Goal: Task Accomplishment & Management: Complete application form

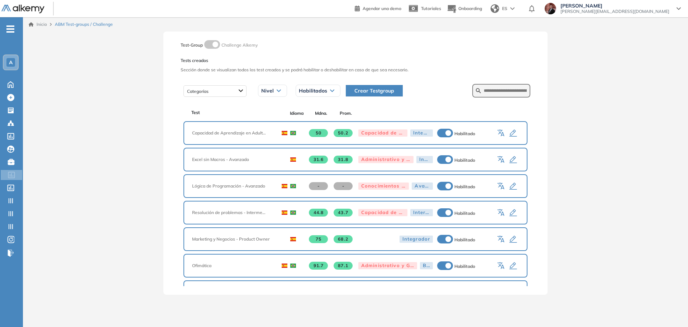
click at [483, 96] on form at bounding box center [502, 91] width 58 height 14
click at [484, 89] on input "text" at bounding box center [505, 90] width 43 height 6
type input "*******"
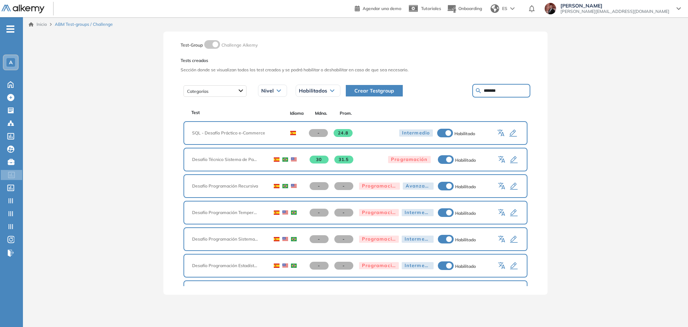
click at [512, 133] on icon "button" at bounding box center [513, 133] width 9 height 9
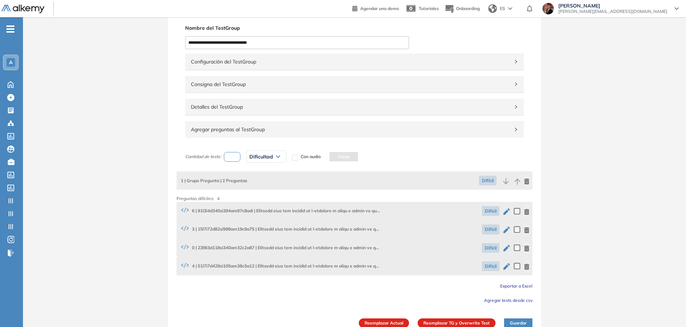
scroll to position [29, 0]
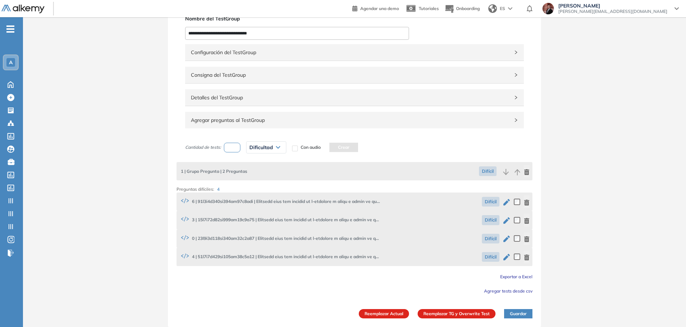
click at [510, 200] on icon "button" at bounding box center [506, 202] width 9 height 9
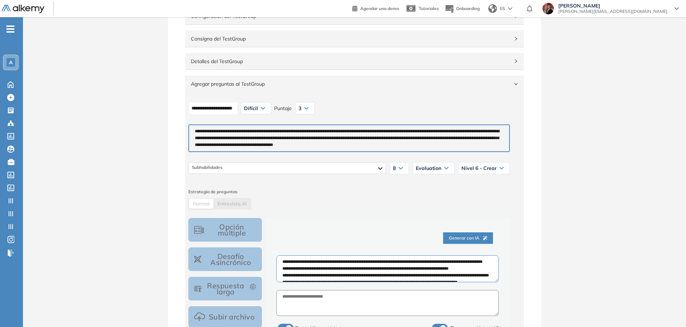
scroll to position [269, 0]
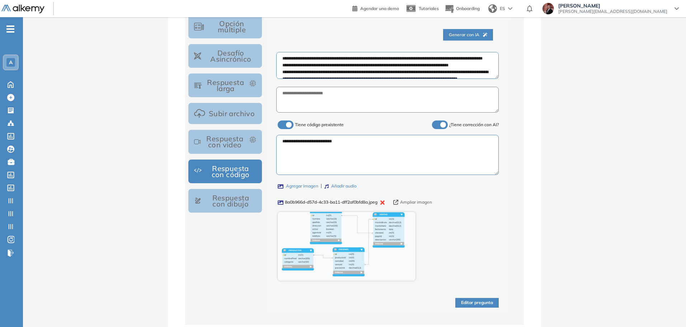
click at [414, 201] on button "Ampliar imagen" at bounding box center [412, 202] width 39 height 7
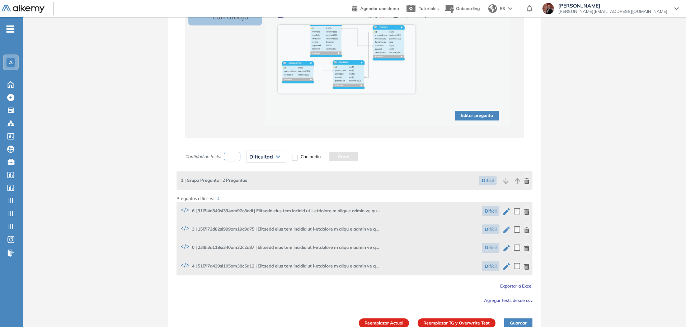
scroll to position [465, 0]
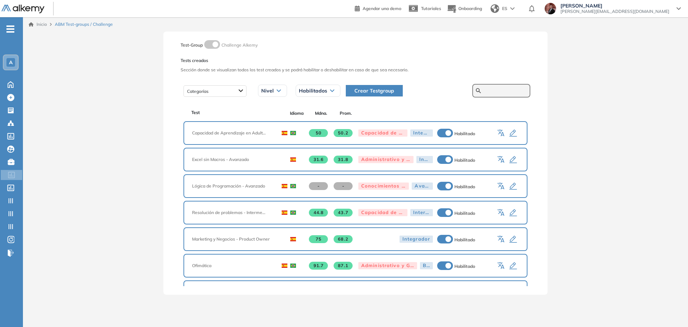
click at [492, 90] on input "text" at bounding box center [505, 90] width 43 height 6
type input "*******"
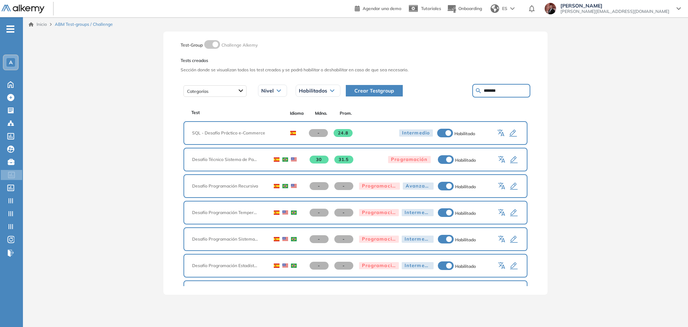
click at [499, 132] on icon "button" at bounding box center [502, 133] width 9 height 9
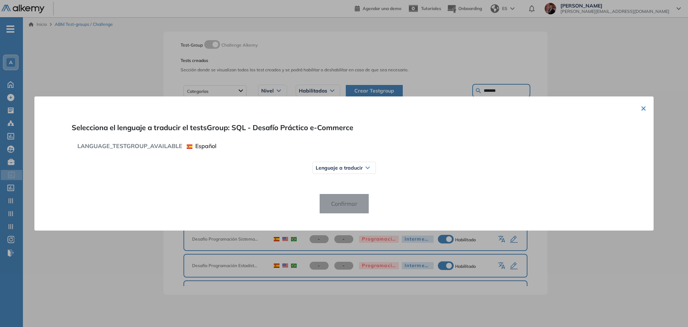
click at [357, 169] on span "Lenguaje a traducir" at bounding box center [339, 168] width 47 height 6
click at [336, 206] on span "Portugués" at bounding box center [333, 208] width 28 height 5
click at [338, 207] on span "Confirmar" at bounding box center [345, 203] width 38 height 11
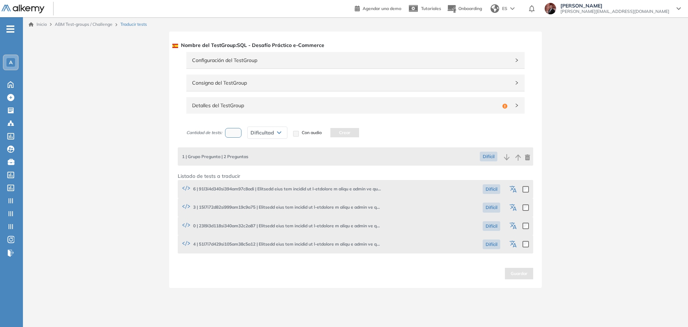
click at [409, 112] on div "Detalles del TestGroup Incompleto" at bounding box center [355, 105] width 338 height 16
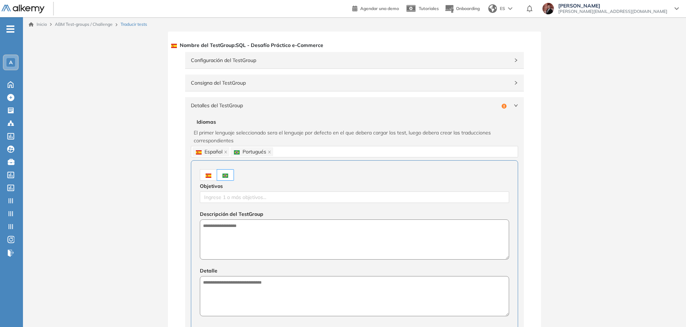
click at [208, 179] on label at bounding box center [208, 174] width 17 height 11
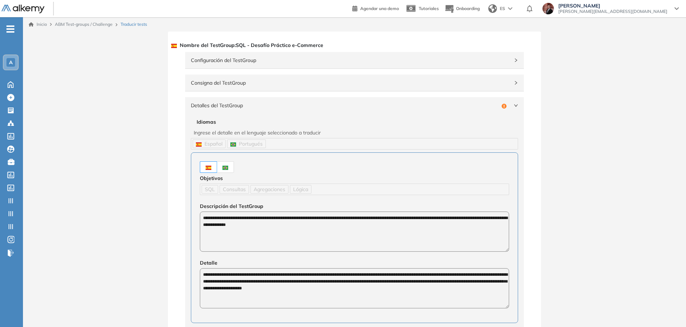
click at [227, 166] on img at bounding box center [225, 168] width 6 height 4
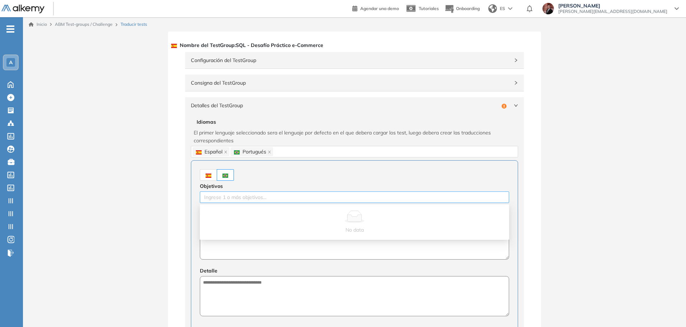
click at [247, 197] on div at bounding box center [354, 197] width 305 height 9
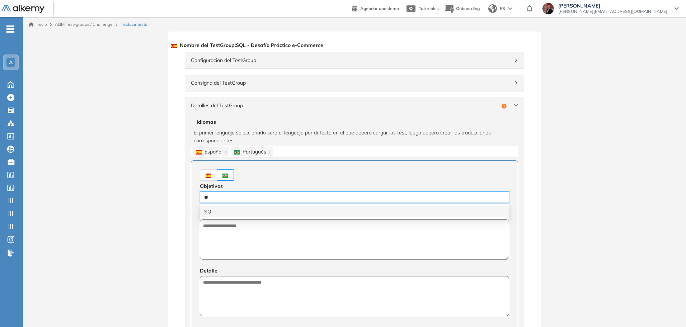
type input "***"
type input "*******"
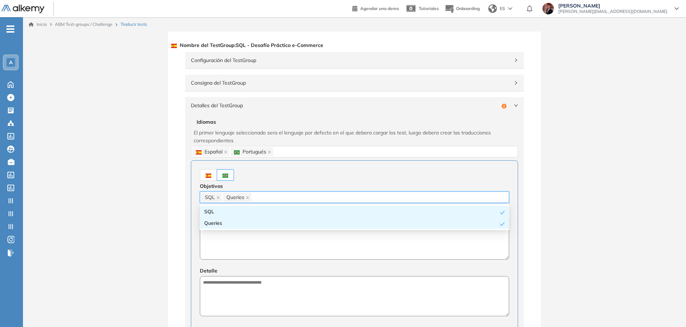
click at [206, 175] on img at bounding box center [208, 176] width 6 height 4
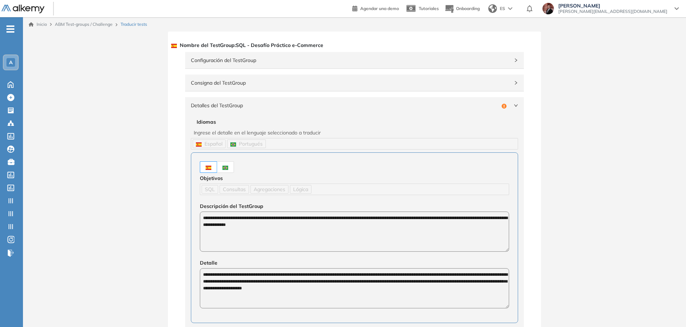
click at [223, 166] on img at bounding box center [225, 168] width 6 height 4
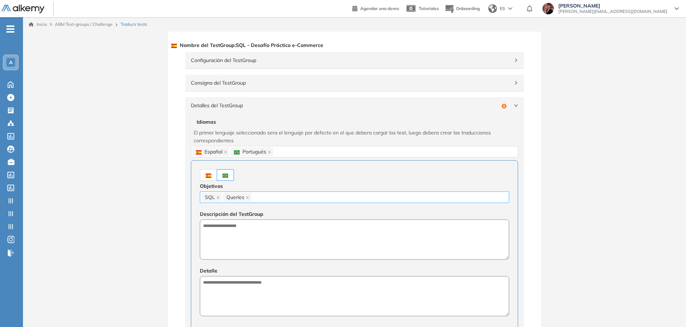
click at [278, 197] on div "SQL Queries" at bounding box center [354, 197] width 305 height 10
type input "*****"
paste input "*********"
type input "*********"
click at [207, 172] on span at bounding box center [208, 175] width 6 height 6
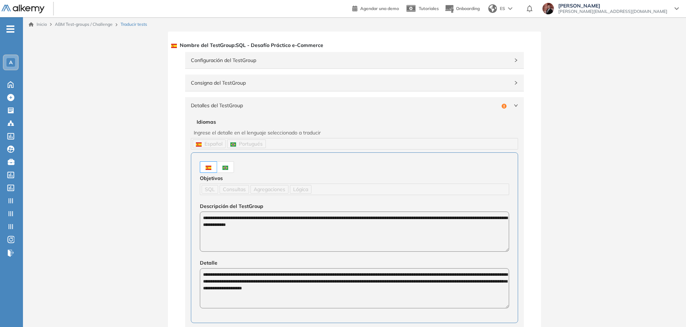
click at [227, 166] on img at bounding box center [225, 168] width 6 height 4
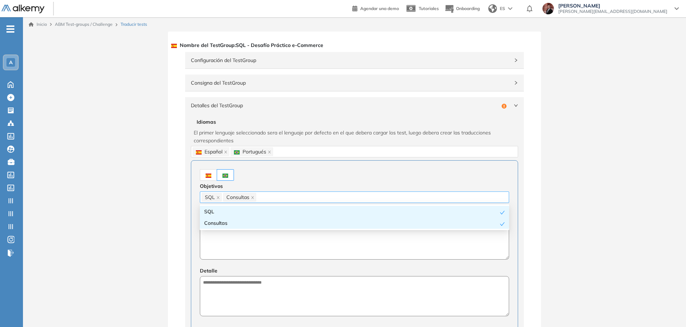
click at [270, 193] on div "SQL Consultas" at bounding box center [354, 197] width 305 height 10
paste input "*********"
type input "*********"
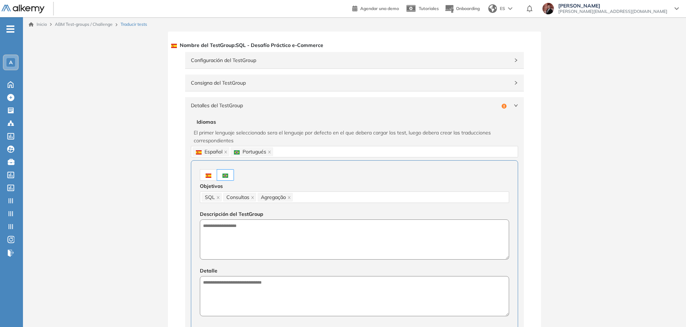
click at [207, 178] on span at bounding box center [208, 175] width 6 height 6
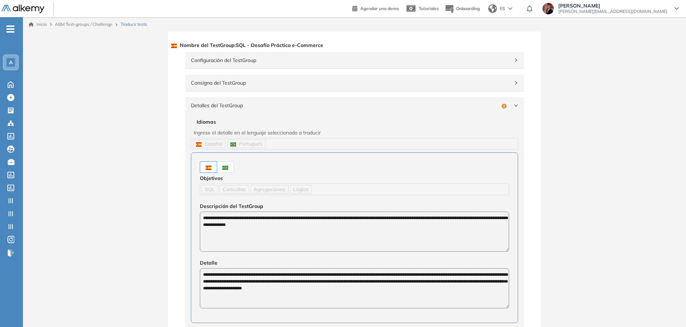
click at [229, 166] on label at bounding box center [225, 166] width 17 height 11
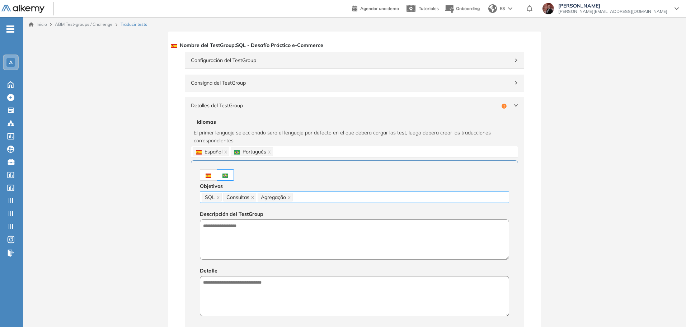
click at [317, 192] on div "SQL Consultas Agregação" at bounding box center [354, 197] width 305 height 10
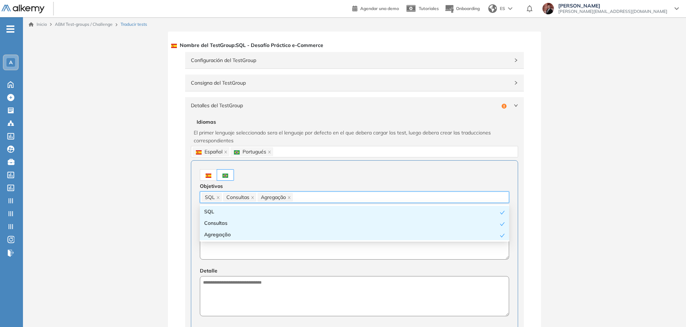
paste input "******"
type input "******"
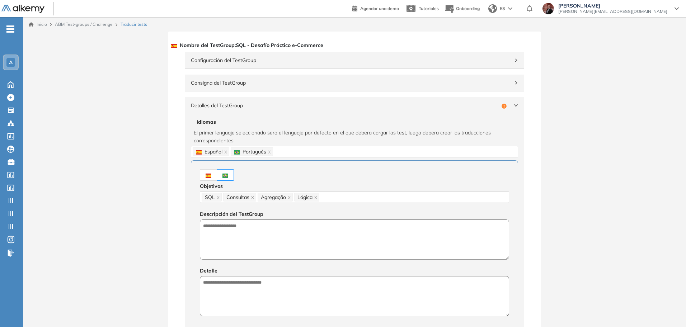
click at [205, 173] on label at bounding box center [208, 174] width 17 height 11
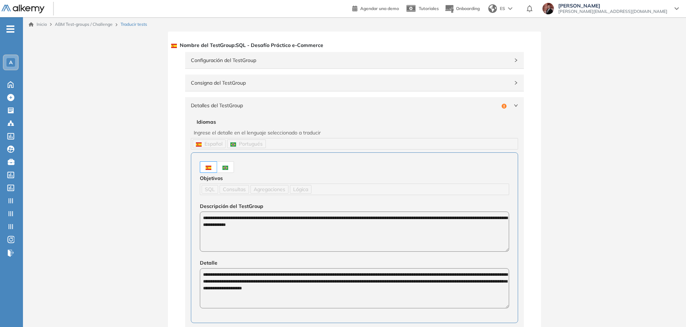
click at [199, 216] on div "**********" at bounding box center [354, 237] width 327 height 171
click at [227, 167] on img at bounding box center [225, 168] width 6 height 4
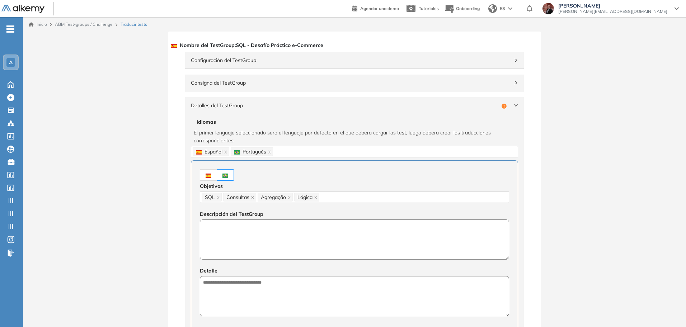
click at [250, 228] on textarea at bounding box center [354, 239] width 309 height 40
paste textarea "**********"
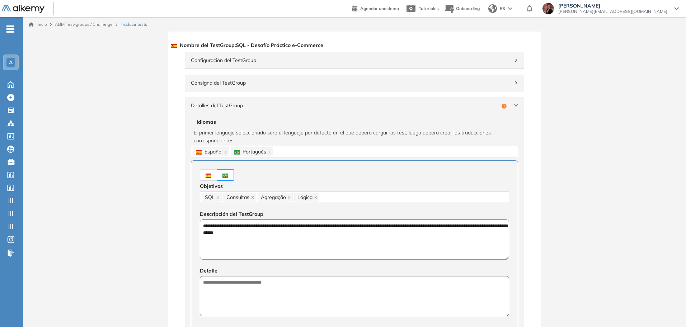
type textarea "**********"
click at [209, 172] on span at bounding box center [208, 175] width 6 height 6
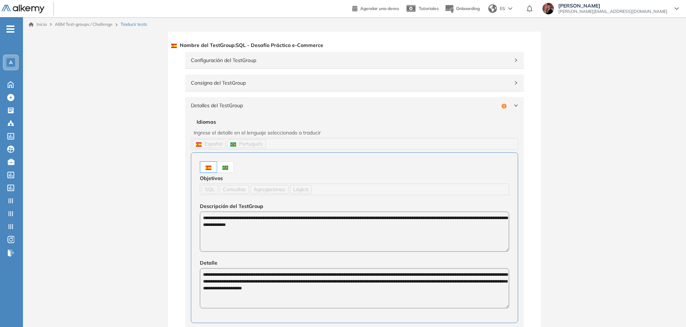
click at [194, 266] on div "**********" at bounding box center [354, 237] width 327 height 171
click at [231, 162] on label at bounding box center [225, 166] width 17 height 11
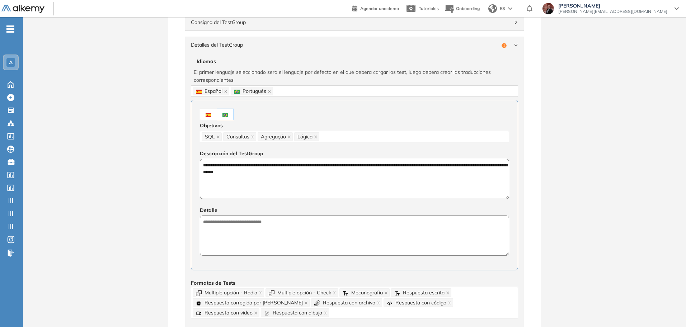
scroll to position [134, 0]
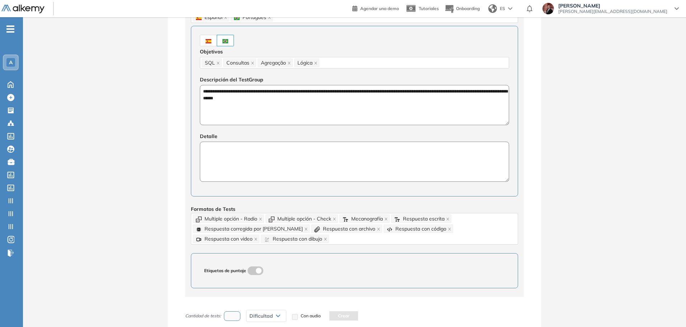
click at [237, 145] on textarea at bounding box center [354, 162] width 309 height 40
paste textarea "**********"
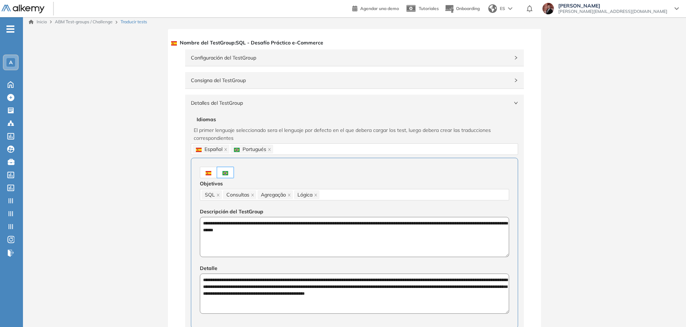
scroll to position [0, 0]
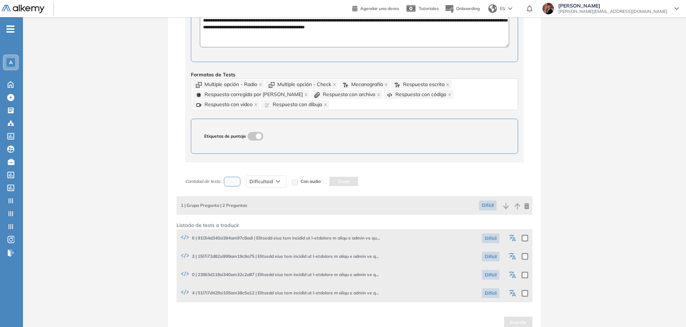
type textarea "**********"
click at [511, 240] on icon "button" at bounding box center [512, 238] width 9 height 9
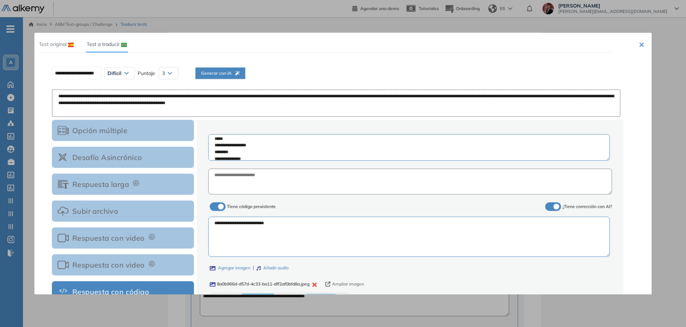
scroll to position [134, 0]
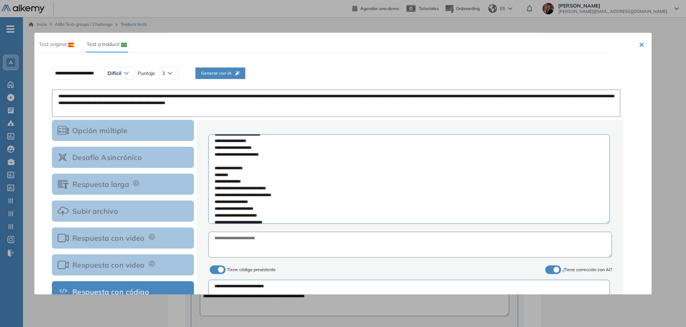
drag, startPoint x: 606, startPoint y: 160, endPoint x: 524, endPoint y: 177, distance: 84.4
click at [597, 222] on textarea at bounding box center [408, 179] width 401 height 90
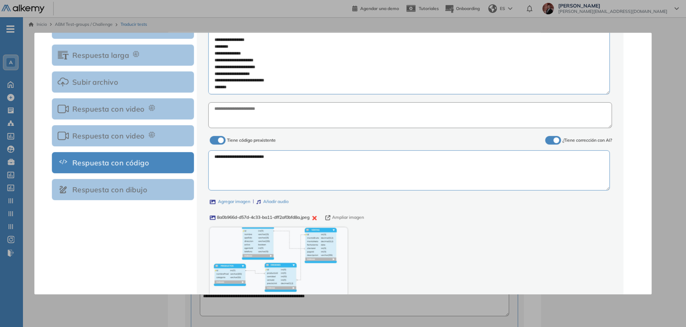
scroll to position [177, 0]
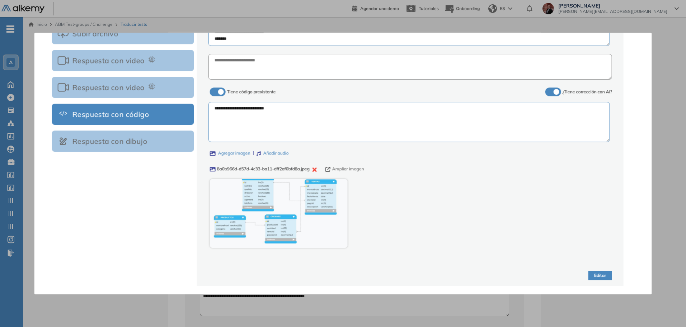
drag, startPoint x: 316, startPoint y: 169, endPoint x: 289, endPoint y: 165, distance: 26.5
click at [315, 169] on icon "button" at bounding box center [314, 169] width 4 height 4
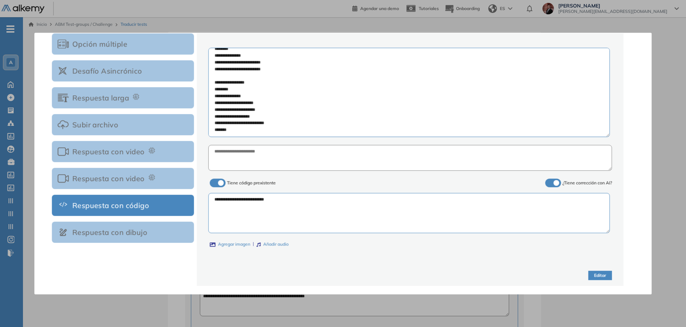
click at [233, 244] on label "Agregar imagen" at bounding box center [230, 244] width 41 height 7
click at [0, 0] on input "Agregar imagen" at bounding box center [0, 0] width 0 height 0
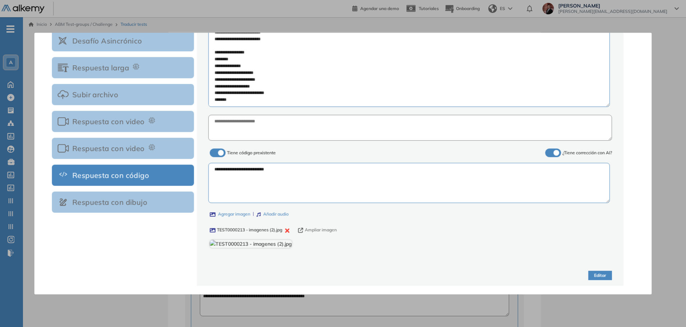
scroll to position [176, 0]
click at [320, 227] on button "Ampliar imagen" at bounding box center [317, 230] width 39 height 7
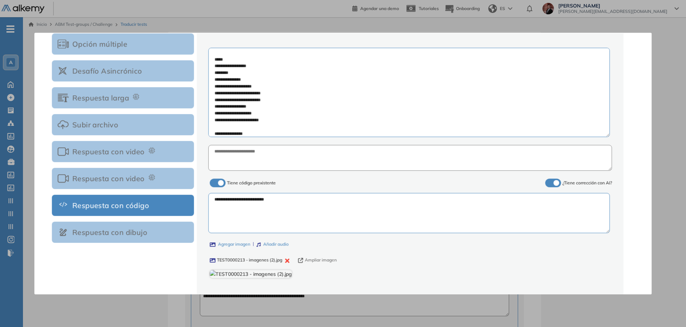
scroll to position [127, 0]
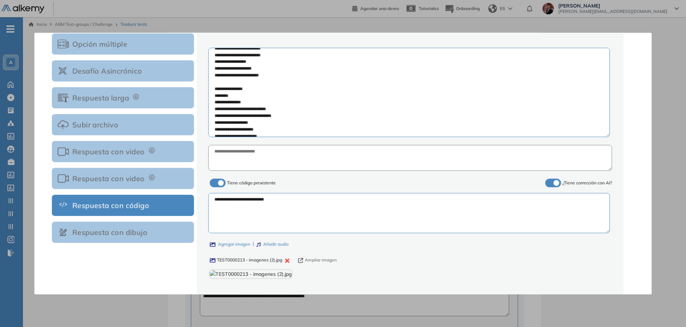
click at [233, 65] on textarea at bounding box center [408, 92] width 401 height 89
drag, startPoint x: 232, startPoint y: 66, endPoint x: 238, endPoint y: 71, distance: 7.4
click at [232, 67] on textarea at bounding box center [408, 92] width 401 height 89
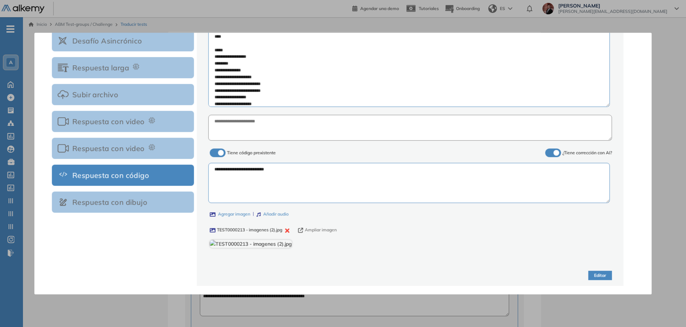
scroll to position [82, 0]
click at [221, 70] on textarea at bounding box center [408, 62] width 401 height 89
click at [223, 70] on textarea at bounding box center [408, 62] width 401 height 89
paste textarea
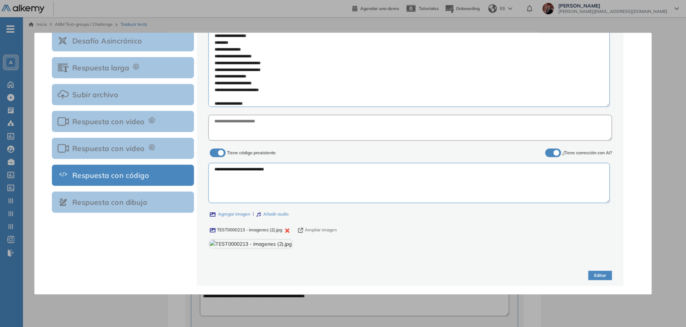
click at [223, 74] on textarea at bounding box center [408, 62] width 401 height 89
click at [224, 76] on textarea at bounding box center [408, 62] width 401 height 89
click at [225, 76] on textarea at bounding box center [408, 62] width 401 height 89
click at [227, 80] on textarea at bounding box center [408, 62] width 401 height 89
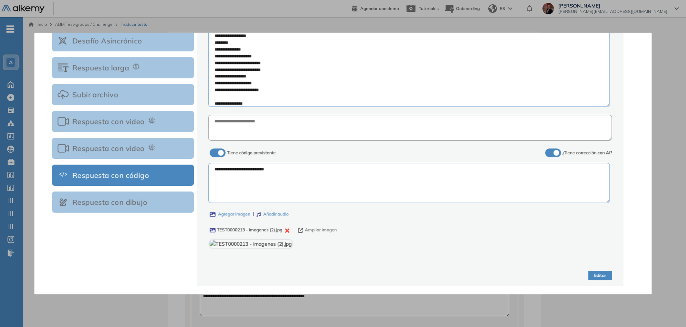
paste textarea
click at [227, 86] on textarea at bounding box center [408, 62] width 401 height 89
click at [226, 77] on textarea at bounding box center [408, 62] width 401 height 89
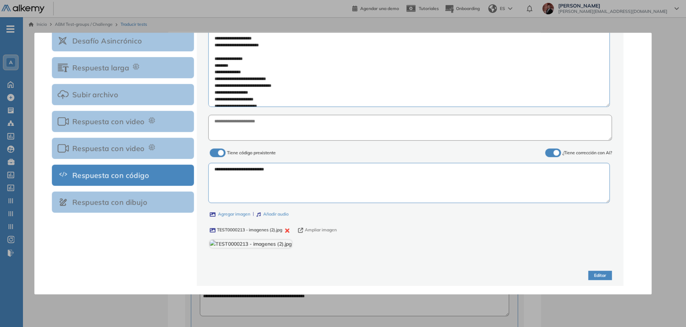
click at [226, 77] on textarea at bounding box center [408, 62] width 401 height 89
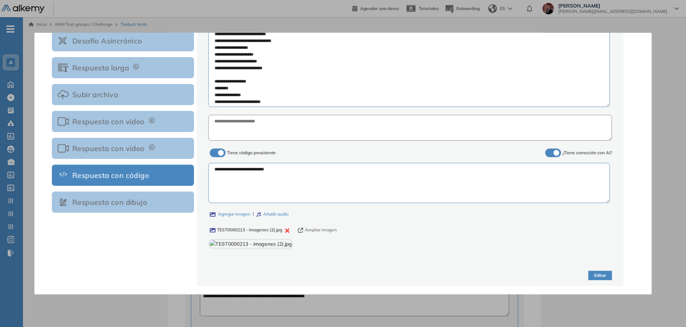
click at [237, 46] on textarea at bounding box center [408, 62] width 401 height 89
paste textarea
click at [225, 66] on textarea at bounding box center [408, 62] width 401 height 89
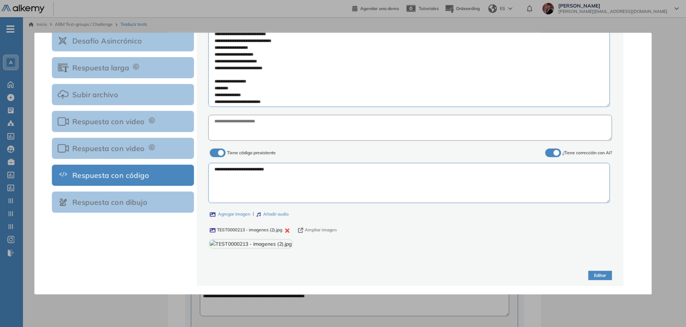
paste textarea
click at [228, 56] on textarea at bounding box center [408, 62] width 401 height 89
paste textarea "*"
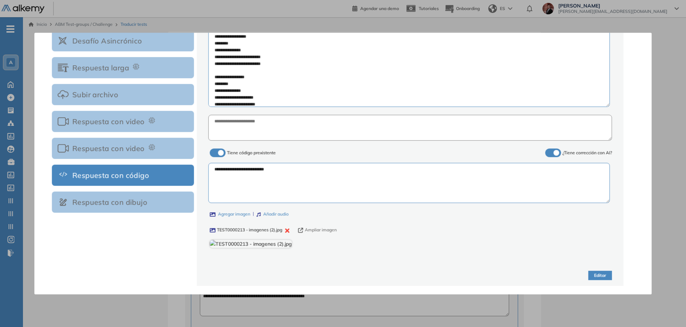
click at [227, 64] on textarea at bounding box center [408, 62] width 401 height 89
click at [227, 63] on textarea at bounding box center [408, 62] width 401 height 89
click at [226, 50] on textarea at bounding box center [408, 62] width 401 height 89
click at [226, 49] on textarea at bounding box center [408, 62] width 401 height 89
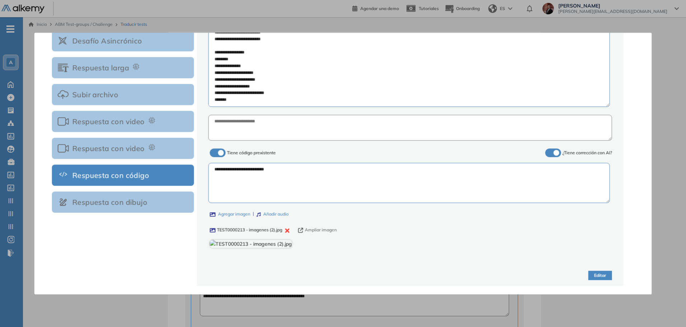
paste textarea "**"
click at [227, 52] on textarea at bounding box center [408, 62] width 401 height 89
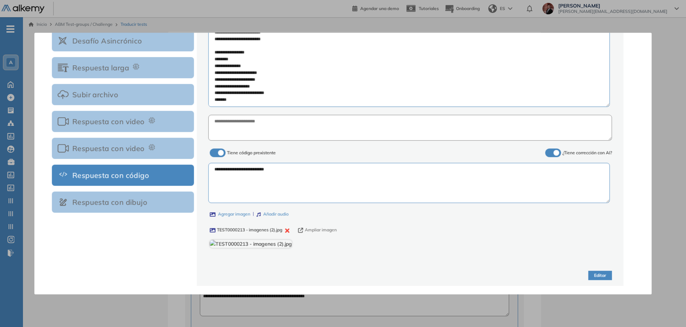
paste textarea
click at [232, 57] on textarea at bounding box center [408, 62] width 401 height 89
drag, startPoint x: 232, startPoint y: 57, endPoint x: 241, endPoint y: 62, distance: 9.9
click at [233, 57] on textarea at bounding box center [408, 62] width 401 height 89
click at [232, 71] on textarea at bounding box center [408, 62] width 401 height 89
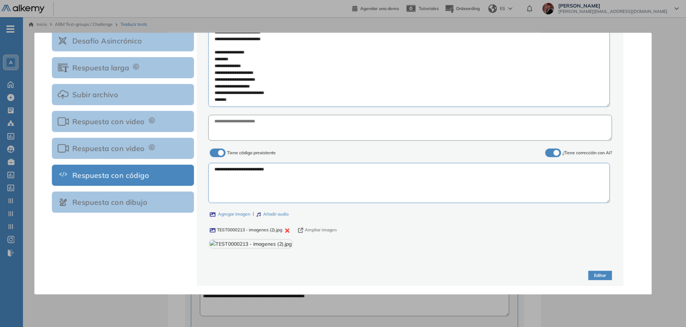
click at [232, 71] on textarea at bounding box center [408, 62] width 401 height 89
paste textarea "***"
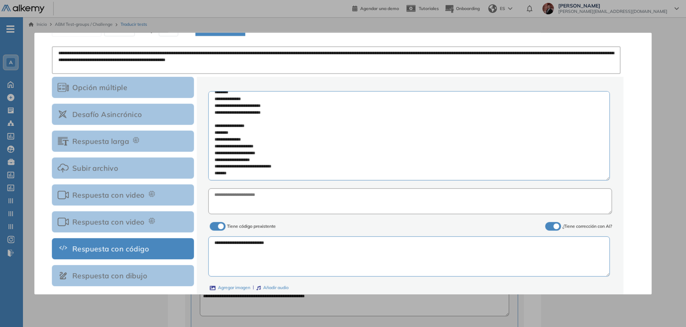
type textarea "**********"
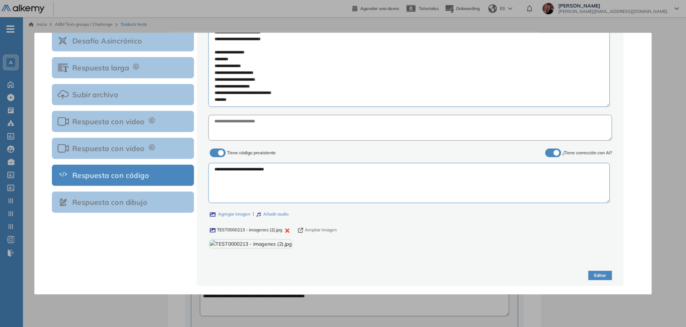
click at [286, 228] on icon "button" at bounding box center [287, 230] width 4 height 4
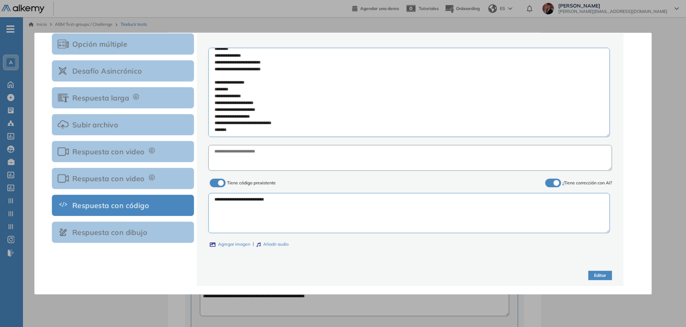
click at [237, 243] on label "Agregar imagen" at bounding box center [230, 244] width 41 height 7
click at [0, 0] on input "Agregar imagen" at bounding box center [0, 0] width 0 height 0
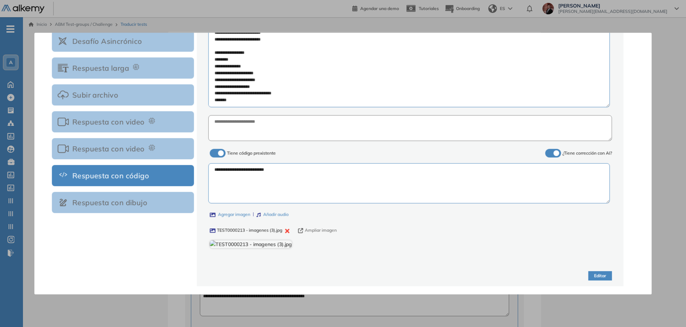
scroll to position [131, 0]
click at [321, 227] on button "Ampliar imagen" at bounding box center [317, 230] width 39 height 7
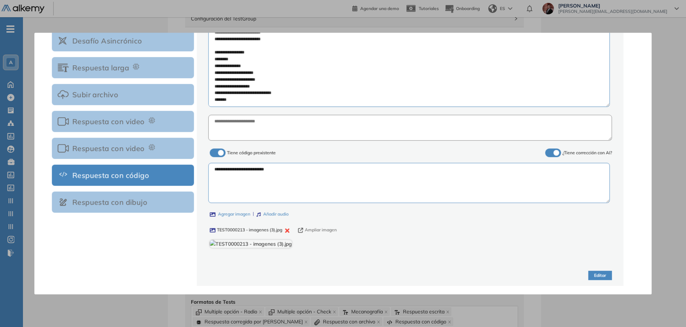
scroll to position [90, 0]
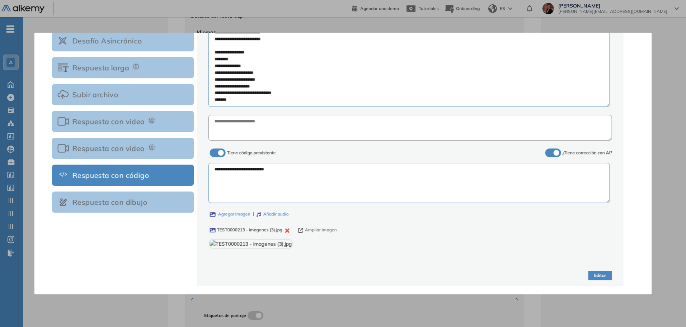
click at [597, 274] on button "Editar" at bounding box center [600, 276] width 24 height 10
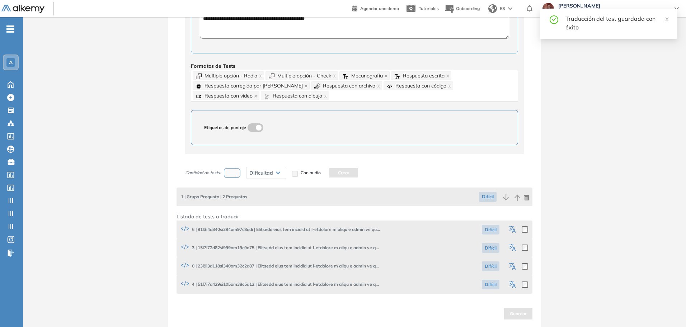
scroll to position [279, 0]
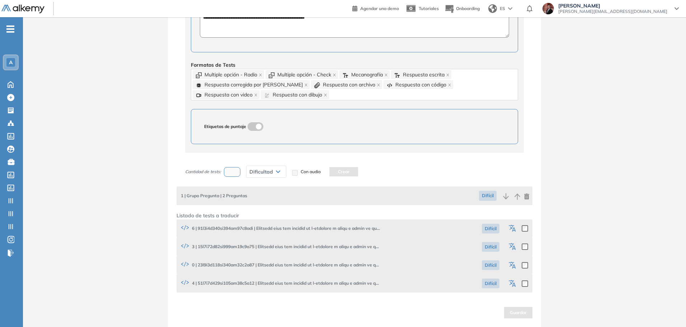
click at [514, 228] on icon "button" at bounding box center [514, 229] width 4 height 4
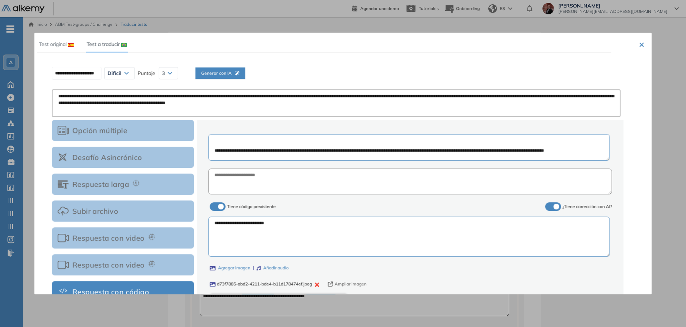
scroll to position [45, 0]
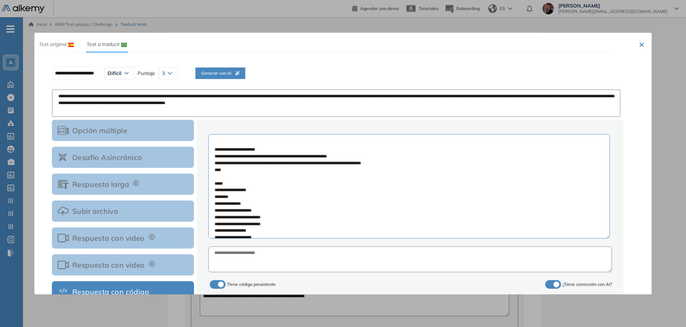
drag, startPoint x: 607, startPoint y: 158, endPoint x: 340, endPoint y: 213, distance: 272.7
click at [603, 238] on textarea at bounding box center [408, 186] width 401 height 104
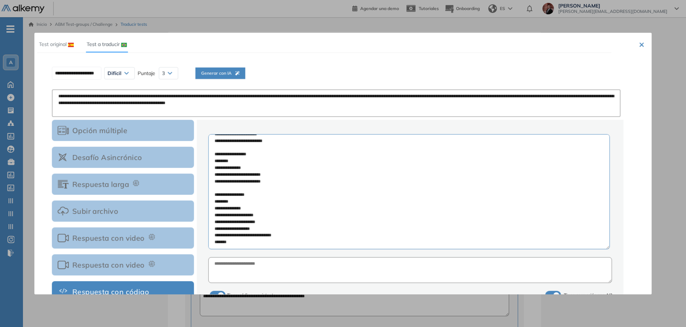
scroll to position [236, 0]
drag, startPoint x: 214, startPoint y: 196, endPoint x: 261, endPoint y: 235, distance: 60.6
click at [261, 235] on textarea at bounding box center [408, 191] width 401 height 115
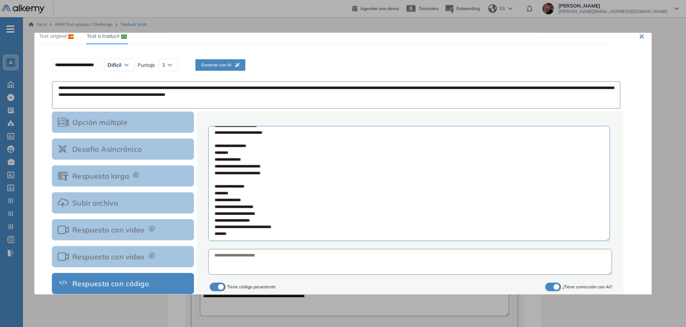
scroll to position [0, 0]
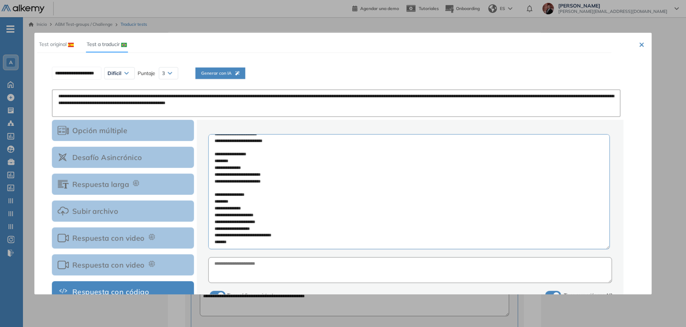
click at [639, 45] on button "×" at bounding box center [641, 44] width 6 height 9
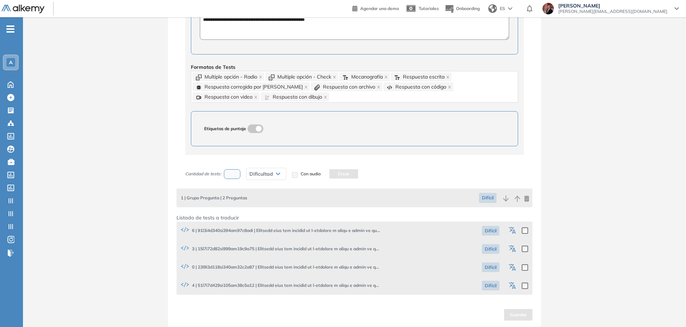
scroll to position [279, 0]
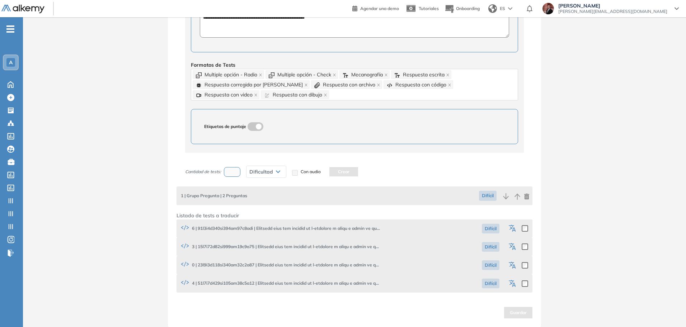
click at [511, 247] on icon "button" at bounding box center [512, 247] width 9 height 9
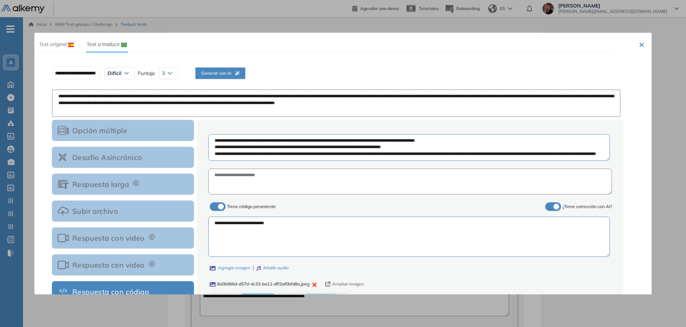
scroll to position [45, 0]
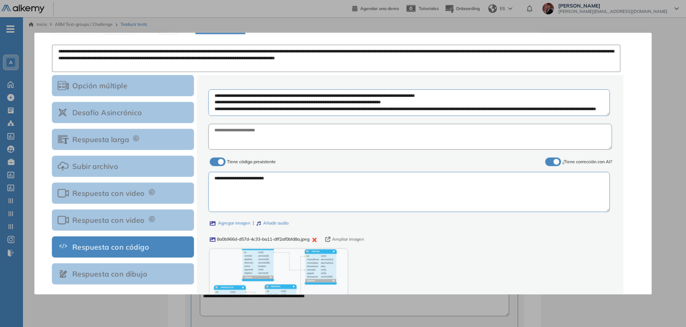
drag, startPoint x: 604, startPoint y: 116, endPoint x: 601, endPoint y: 124, distance: 9.0
click at [605, 135] on div "**********" at bounding box center [409, 205] width 403 height 243
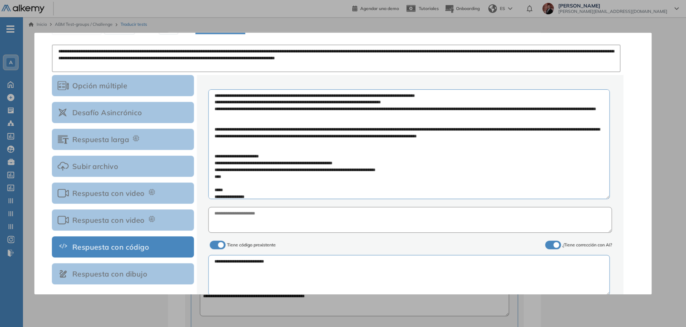
drag, startPoint x: 607, startPoint y: 115, endPoint x: 563, endPoint y: 221, distance: 114.9
click at [583, 227] on div "**********" at bounding box center [409, 247] width 403 height 326
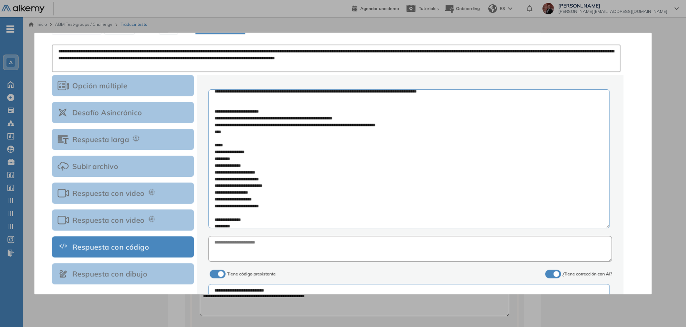
click at [261, 160] on textarea at bounding box center [408, 158] width 401 height 139
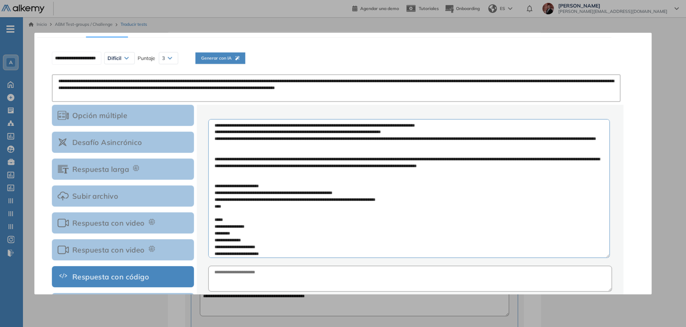
scroll to position [0, 0]
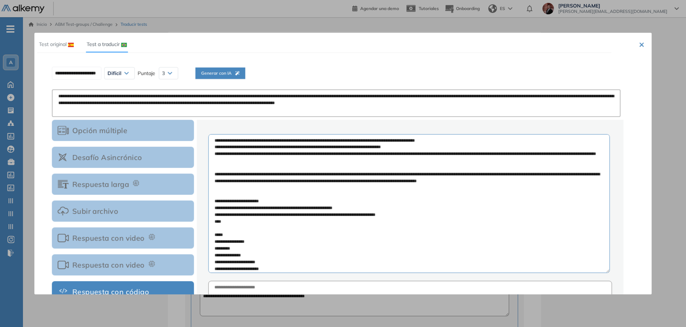
click at [240, 69] on button "Generar con IA" at bounding box center [220, 72] width 50 height 11
type input "**********"
type textarea "**********"
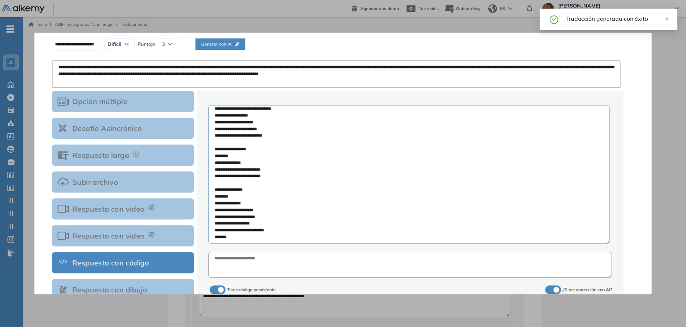
scroll to position [90, 0]
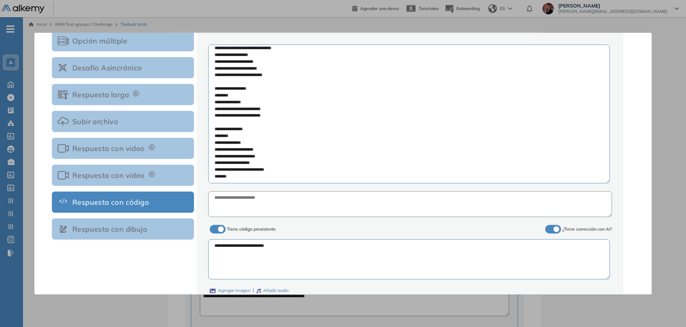
drag, startPoint x: 213, startPoint y: 242, endPoint x: 261, endPoint y: 168, distance: 89.1
click at [261, 168] on textarea at bounding box center [408, 113] width 401 height 139
paste textarea "**********"
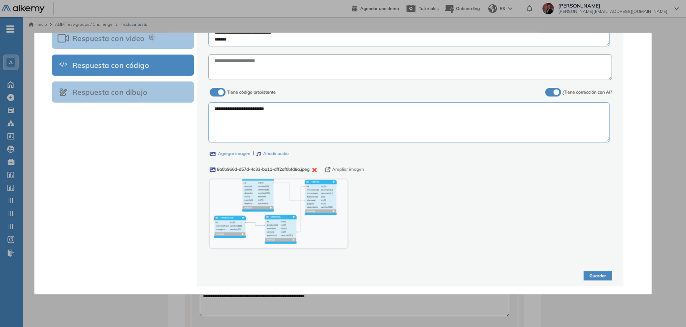
scroll to position [227, 0]
type textarea "**********"
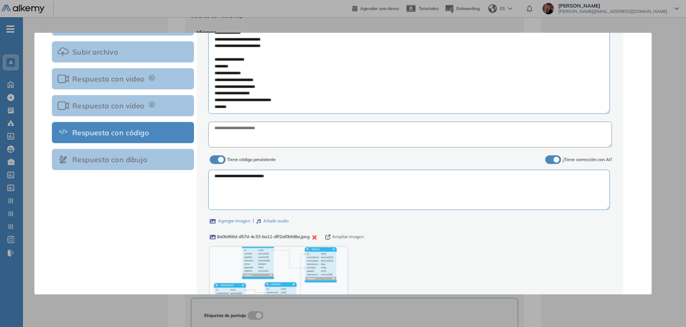
scroll to position [179, 0]
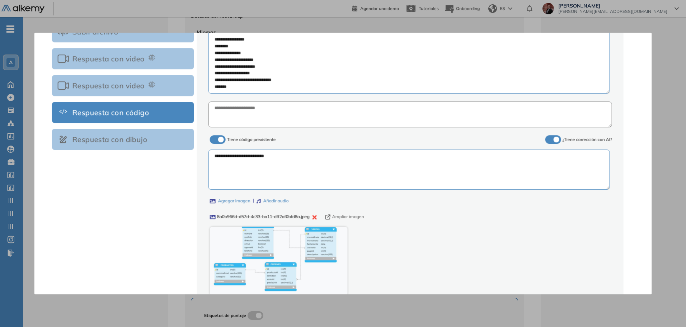
click at [317, 217] on icon "button" at bounding box center [314, 217] width 4 height 4
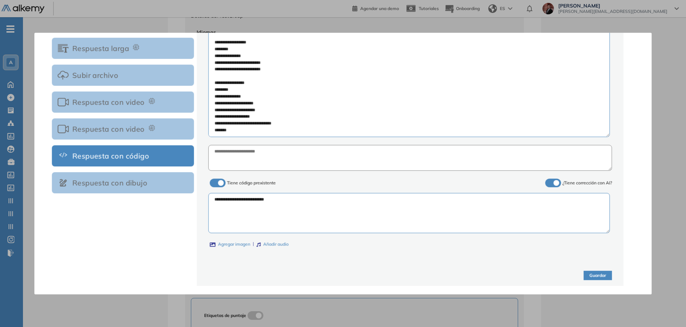
scroll to position [136, 0]
click at [233, 241] on label "Agregar imagen" at bounding box center [230, 244] width 41 height 7
click at [0, 0] on input "Agregar imagen" at bounding box center [0, 0] width 0 height 0
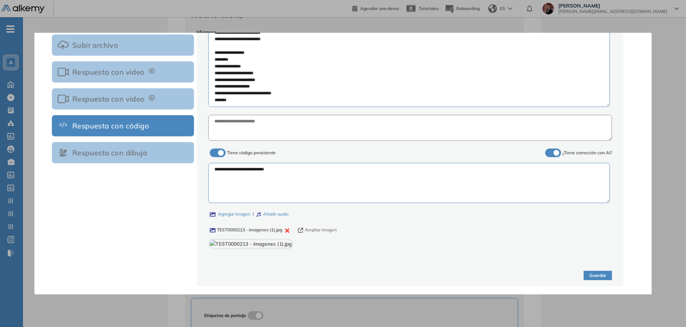
scroll to position [226, 0]
click at [304, 227] on button "Ampliar imagen" at bounding box center [317, 230] width 39 height 7
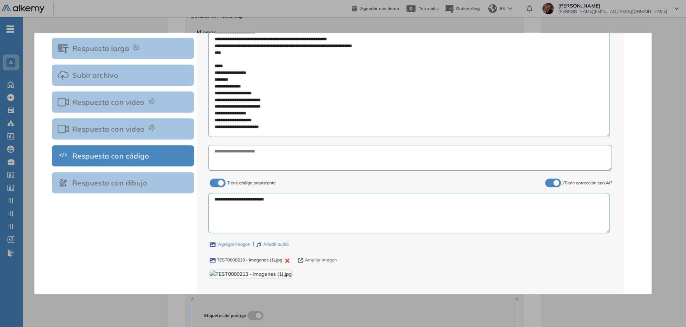
scroll to position [167, 0]
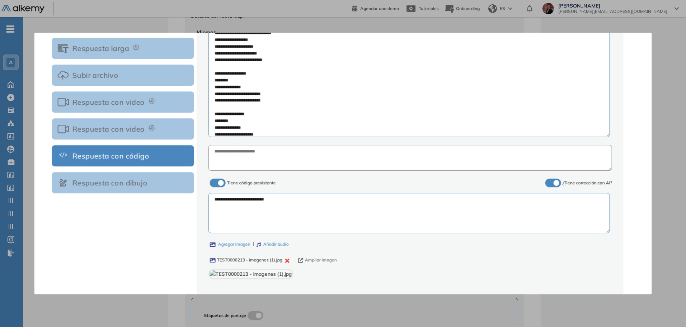
click at [288, 260] on icon "button" at bounding box center [287, 261] width 4 height 4
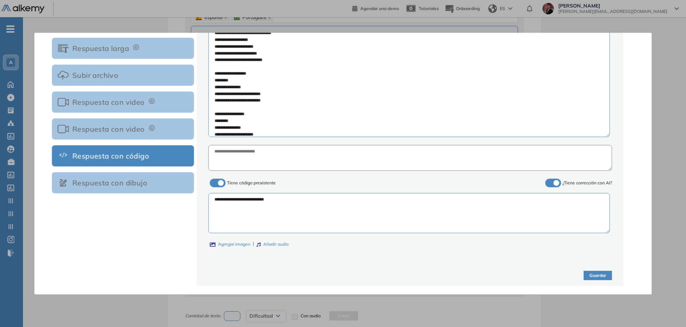
click at [246, 243] on label "Agregar imagen" at bounding box center [230, 244] width 41 height 7
click at [0, 0] on input "Agregar imagen" at bounding box center [0, 0] width 0 height 0
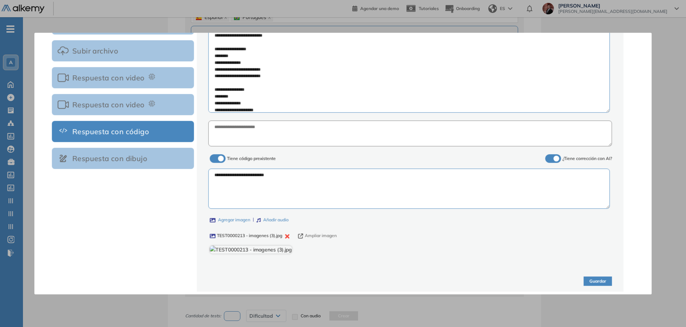
scroll to position [181, 0]
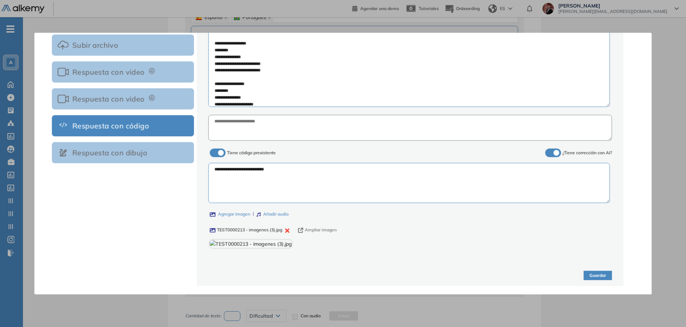
click at [326, 227] on button "Ampliar imagen" at bounding box center [317, 230] width 39 height 7
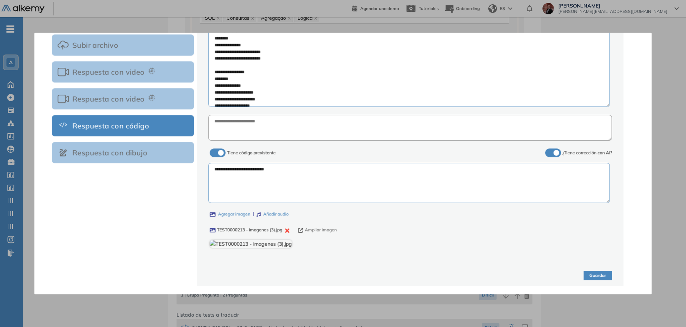
scroll to position [137, 0]
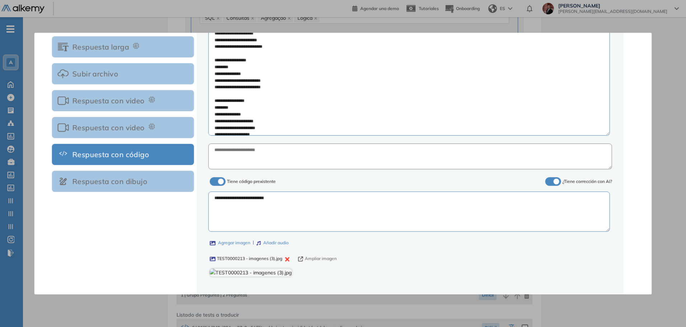
click at [224, 55] on textarea at bounding box center [408, 66] width 401 height 139
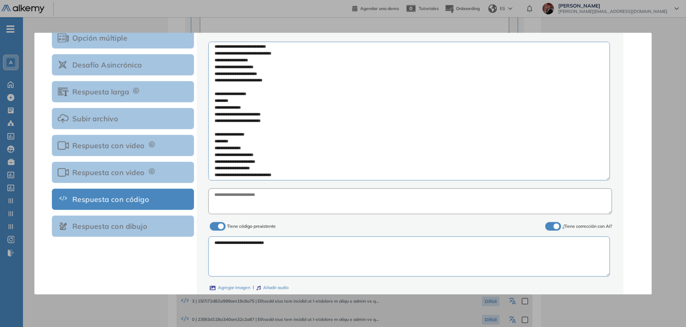
scroll to position [212, 0]
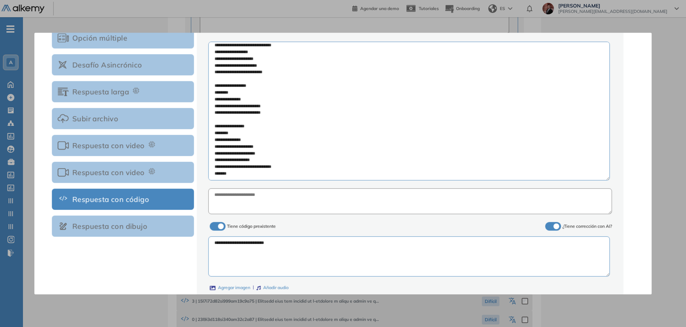
drag, startPoint x: 213, startPoint y: 71, endPoint x: 295, endPoint y: 168, distance: 126.4
click at [295, 168] on textarea at bounding box center [408, 111] width 401 height 139
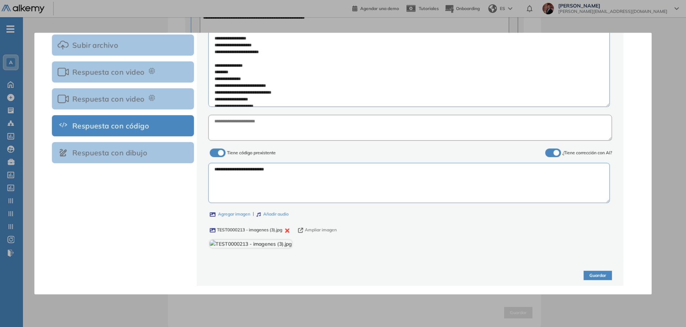
scroll to position [227, 0]
click at [601, 275] on button "Guardar" at bounding box center [597, 276] width 28 height 10
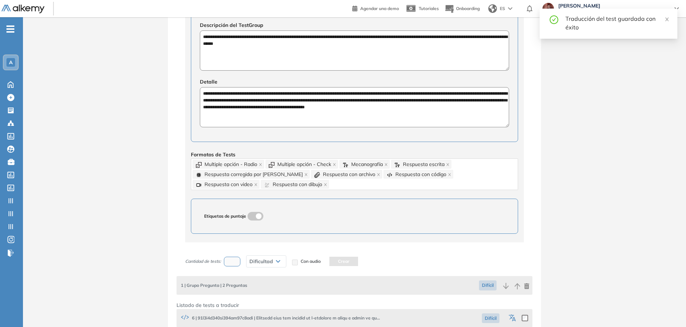
scroll to position [279, 0]
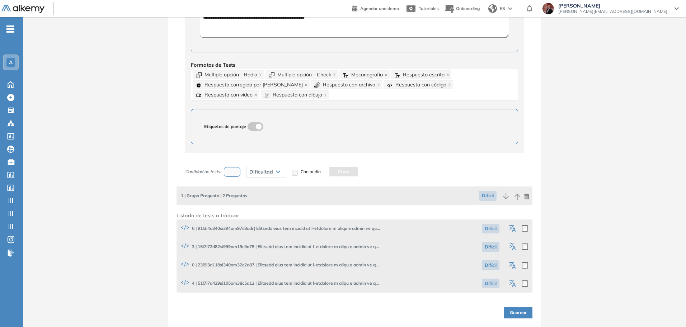
click at [510, 266] on icon "button" at bounding box center [510, 263] width 5 height 5
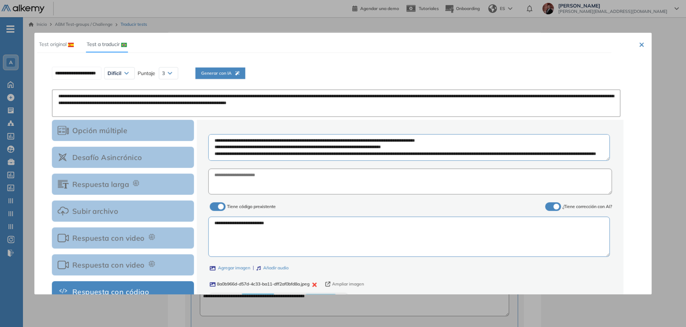
scroll to position [45, 0]
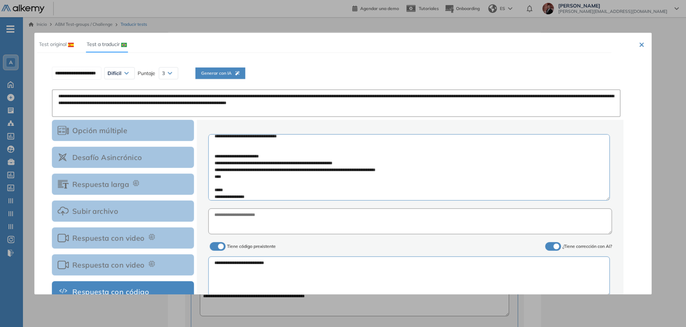
drag, startPoint x: 607, startPoint y: 160, endPoint x: 479, endPoint y: 186, distance: 130.0
click at [596, 220] on div "**********" at bounding box center [409, 269] width 403 height 283
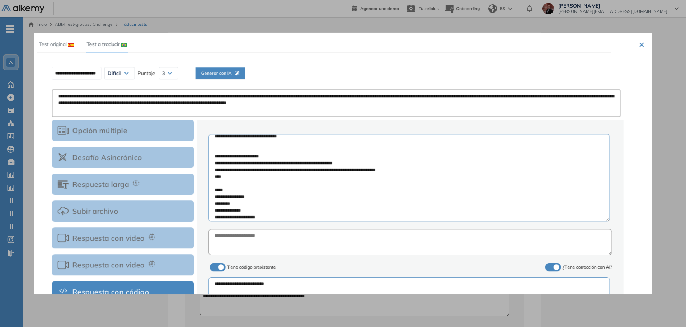
click at [279, 186] on textarea at bounding box center [408, 177] width 401 height 87
click at [283, 194] on textarea at bounding box center [408, 177] width 401 height 87
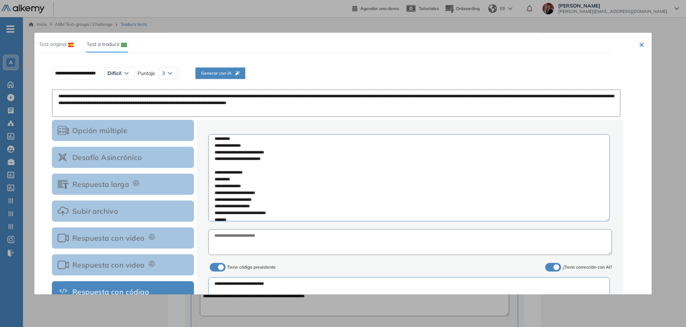
scroll to position [264, 0]
click at [227, 208] on textarea at bounding box center [408, 177] width 401 height 87
paste textarea "**********"
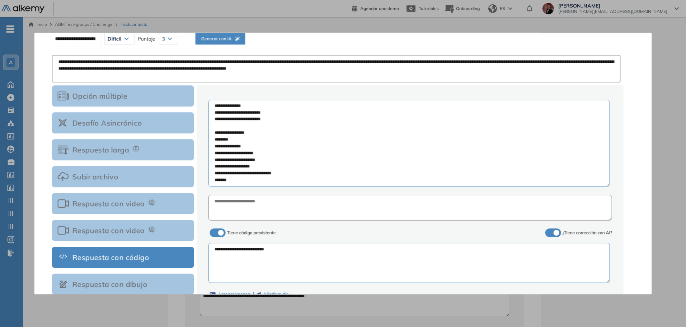
scroll to position [0, 0]
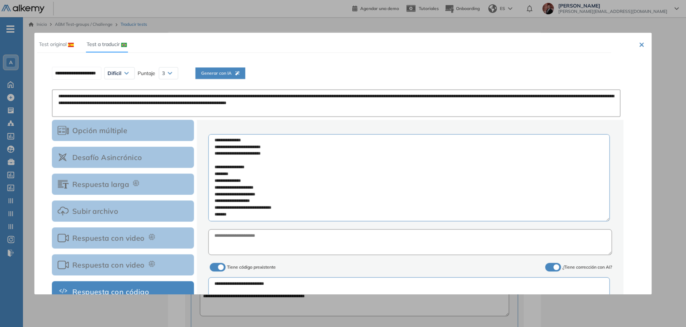
type textarea "**********"
click at [234, 68] on button "Generar con IA" at bounding box center [220, 72] width 50 height 11
type input "**********"
type textarea "**********"
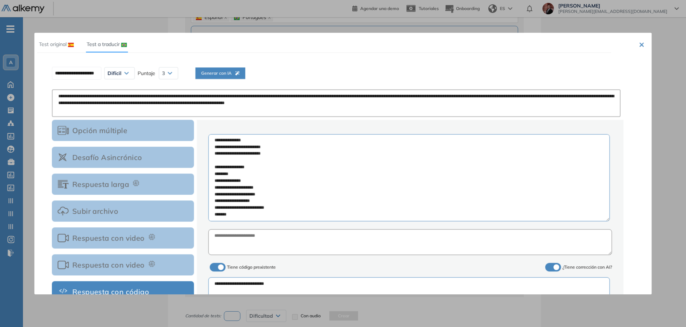
scroll to position [175, 0]
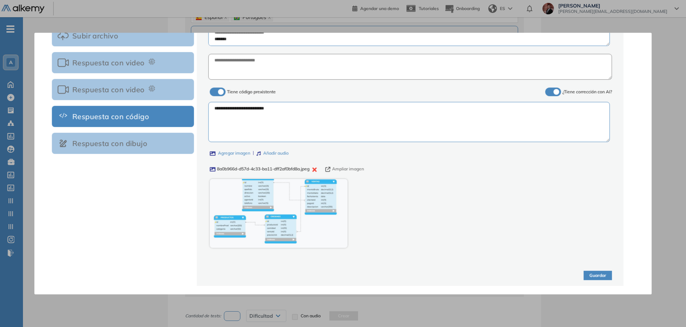
click at [600, 277] on button "Guardar" at bounding box center [597, 276] width 28 height 10
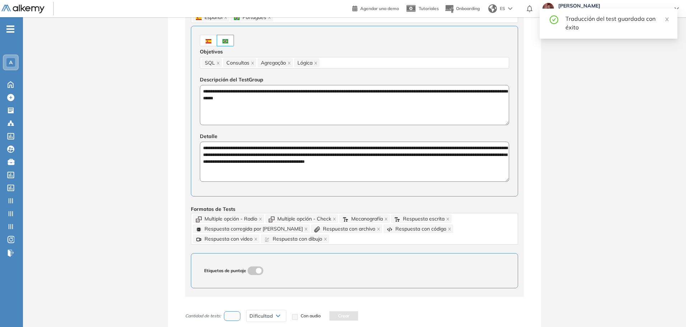
scroll to position [279, 0]
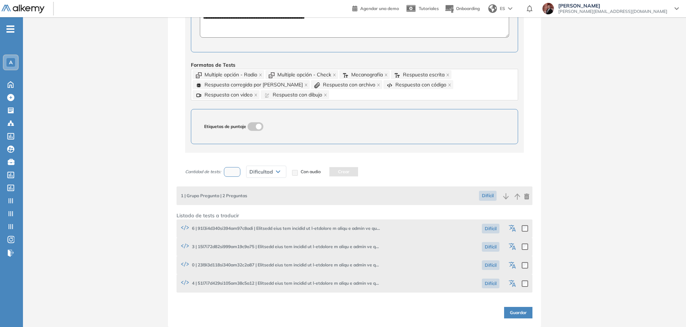
click at [511, 284] on icon "button" at bounding box center [512, 284] width 9 height 9
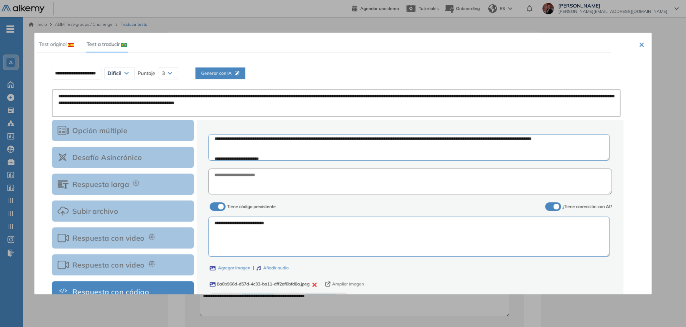
scroll to position [90, 0]
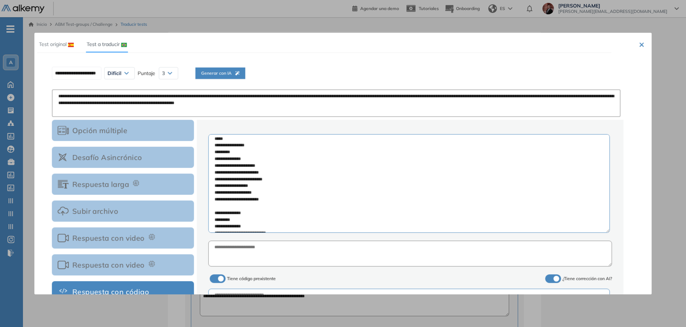
drag, startPoint x: 607, startPoint y: 160, endPoint x: 356, endPoint y: 180, distance: 252.2
click at [581, 233] on textarea at bounding box center [408, 183] width 401 height 99
click at [242, 136] on textarea at bounding box center [408, 185] width 401 height 102
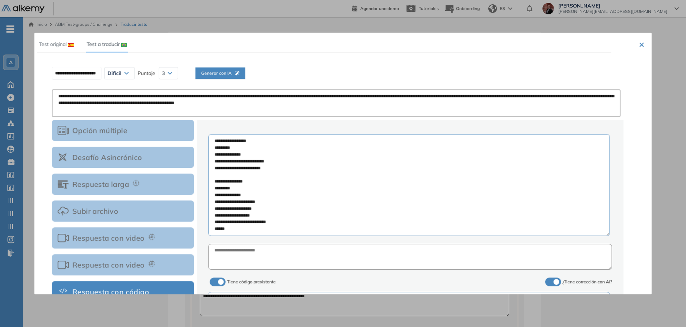
scroll to position [45, 0]
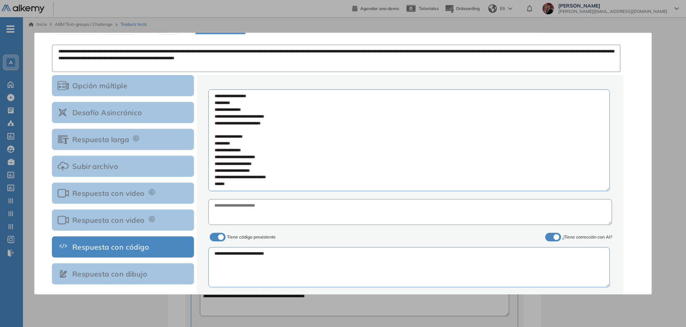
click at [242, 182] on textarea at bounding box center [408, 140] width 401 height 102
paste textarea "**********"
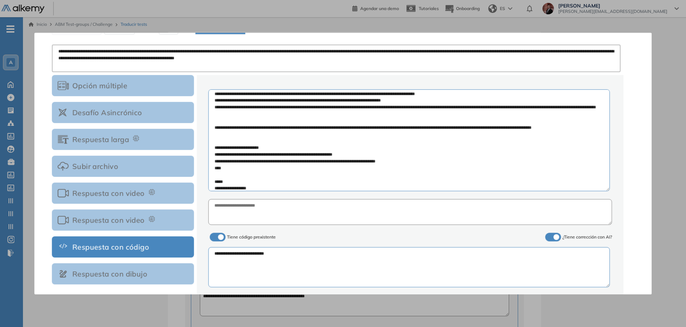
scroll to position [0, 0]
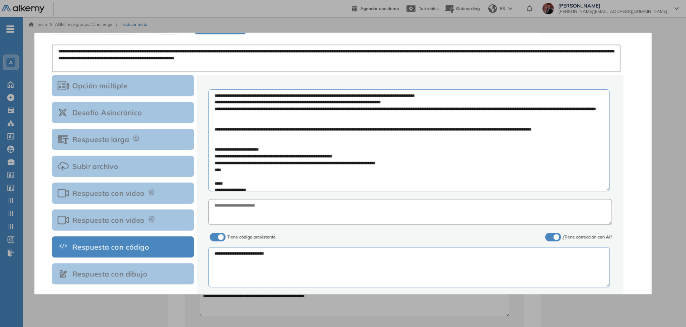
type textarea "**********"
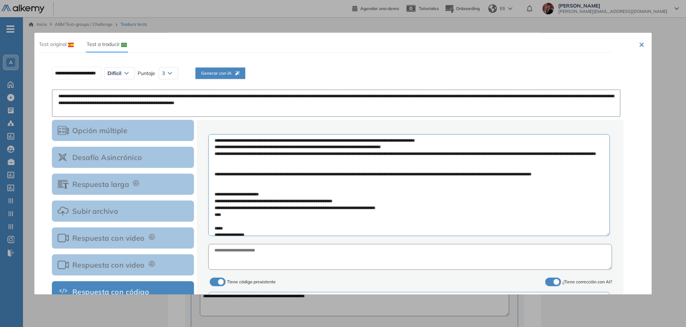
click at [240, 72] on span "Generar con IA" at bounding box center [220, 73] width 38 height 7
type input "**********"
type textarea "**********"
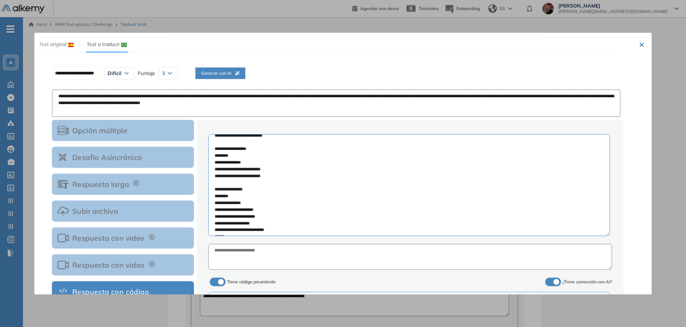
scroll to position [236, 0]
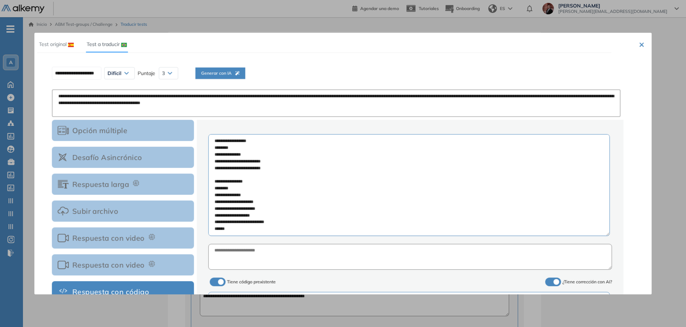
drag, startPoint x: 214, startPoint y: 145, endPoint x: 261, endPoint y: 227, distance: 94.3
click at [262, 227] on textarea at bounding box center [408, 185] width 401 height 102
paste textarea "**********"
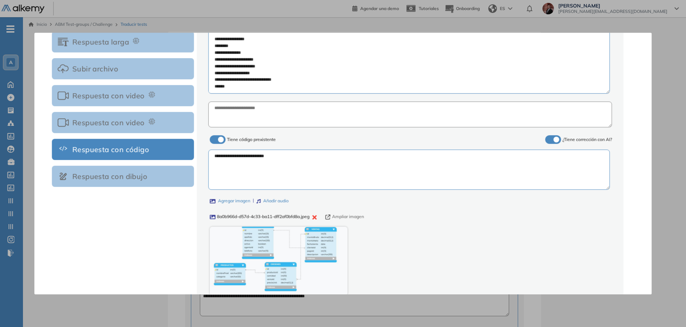
scroll to position [179, 0]
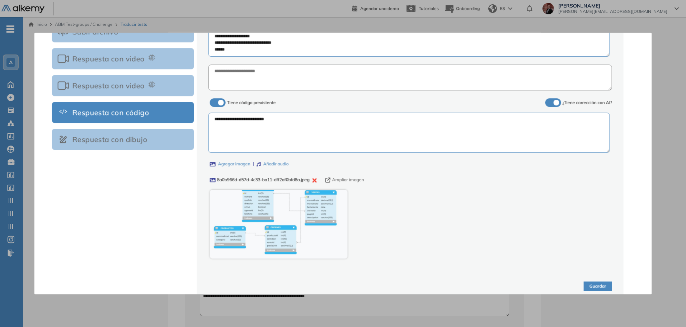
type textarea "**********"
click at [339, 179] on button "Ampliar imagen" at bounding box center [344, 179] width 39 height 7
click at [316, 180] on icon "button" at bounding box center [314, 180] width 4 height 4
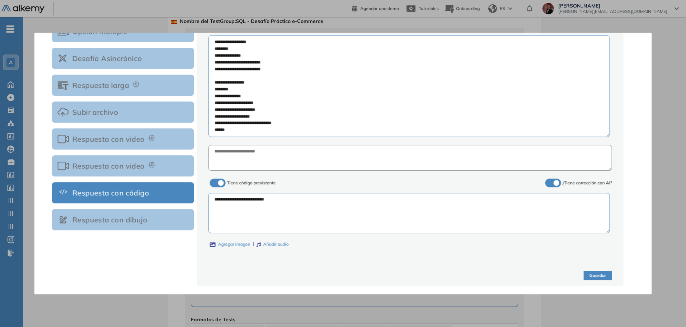
scroll to position [45, 0]
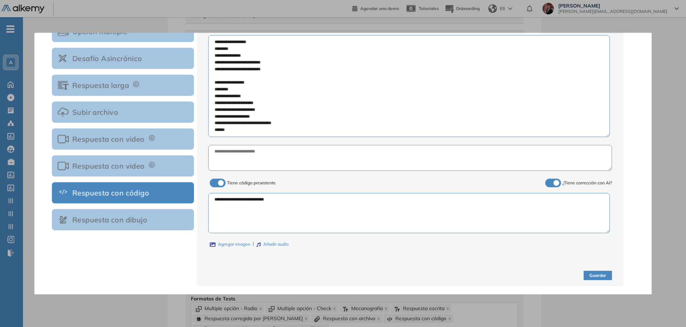
click at [231, 242] on label "Agregar imagen" at bounding box center [230, 244] width 41 height 7
click at [0, 0] on input "Agregar imagen" at bounding box center [0, 0] width 0 height 0
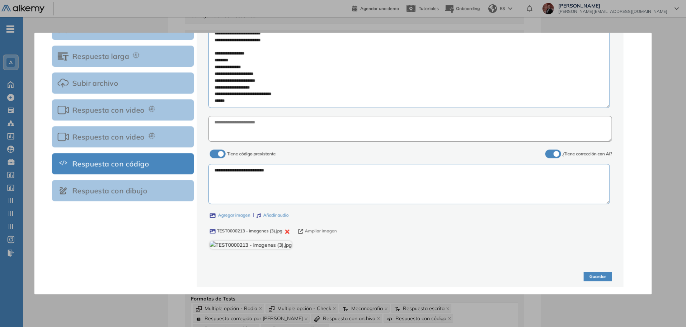
scroll to position [144, 0]
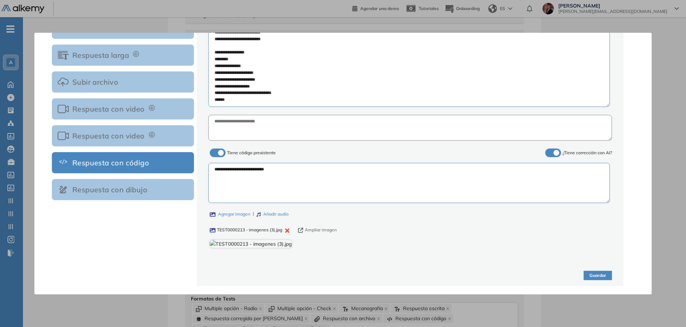
click at [332, 227] on button "Ampliar imagen" at bounding box center [317, 230] width 39 height 7
click at [316, 227] on button "Ampliar imagen" at bounding box center [317, 230] width 39 height 7
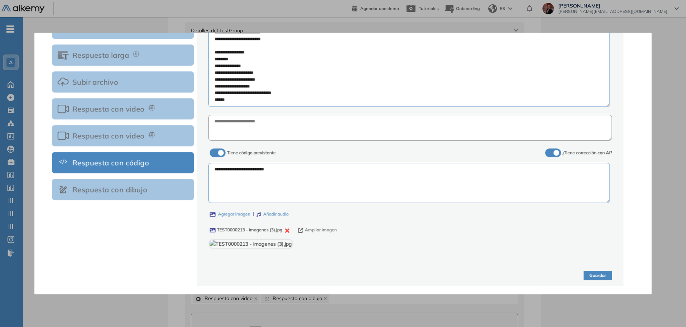
scroll to position [134, 0]
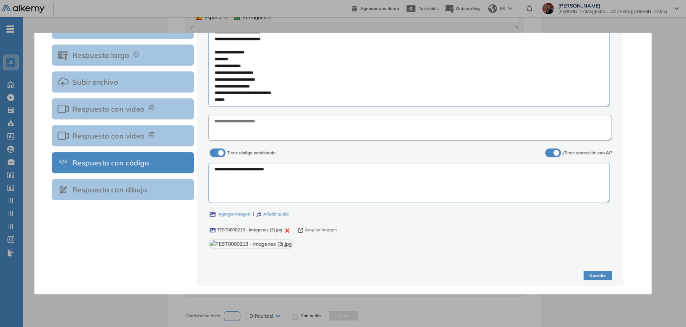
click at [598, 275] on button "Guardar" at bounding box center [597, 276] width 28 height 10
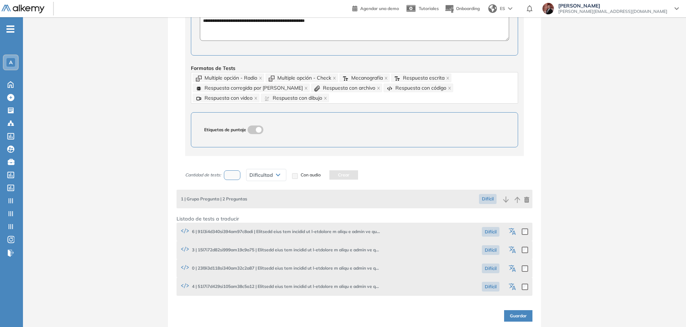
scroll to position [279, 0]
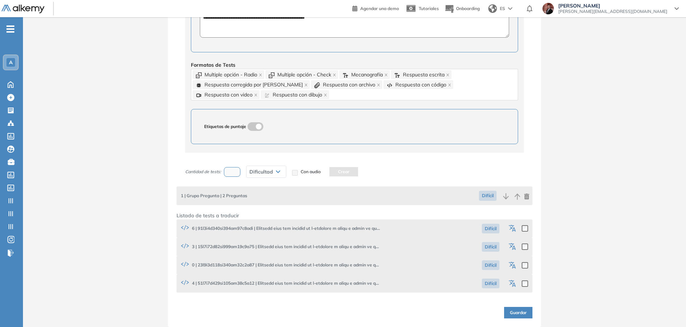
click at [515, 313] on span "Guardar" at bounding box center [518, 312] width 17 height 7
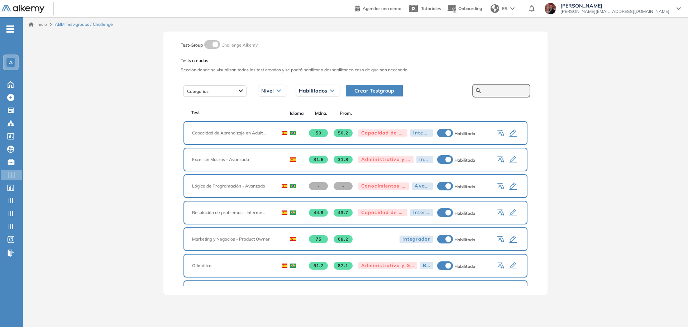
click at [503, 91] on input "text" at bounding box center [505, 90] width 43 height 6
type input "*******"
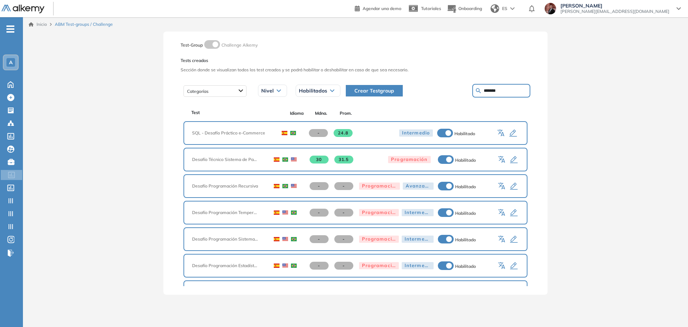
click at [501, 131] on icon "button" at bounding box center [502, 133] width 9 height 9
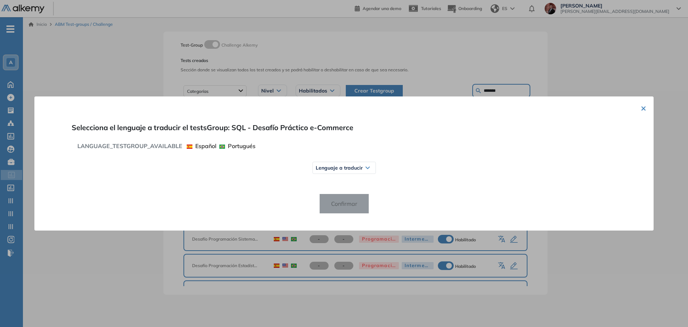
click at [363, 167] on div "Lenguaje a traducir" at bounding box center [344, 167] width 63 height 11
click at [332, 197] on span "Inglés" at bounding box center [328, 195] width 19 height 5
click at [347, 204] on span "Confirmar" at bounding box center [345, 203] width 38 height 11
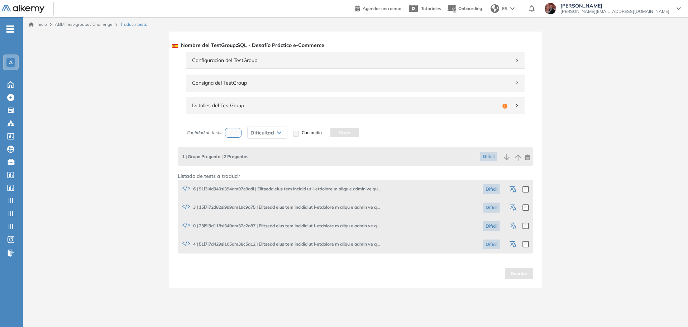
drag, startPoint x: 254, startPoint y: 107, endPoint x: 251, endPoint y: 110, distance: 4.4
click at [251, 110] on div "Detalles del TestGroup Incompleto" at bounding box center [355, 105] width 338 height 16
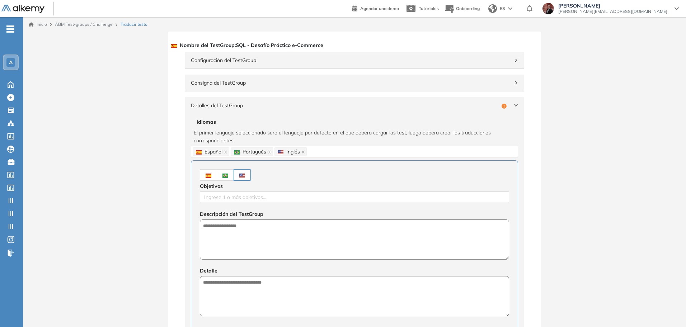
click at [224, 176] on img at bounding box center [225, 176] width 6 height 4
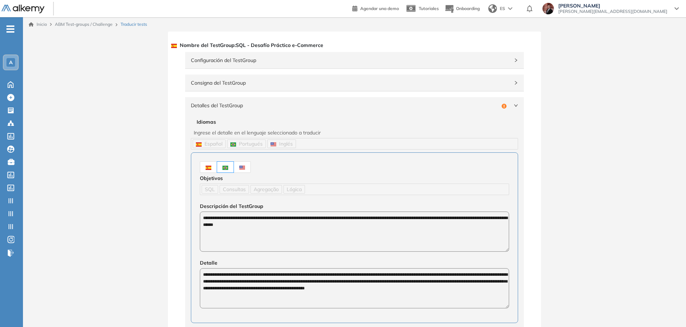
click at [237, 171] on label at bounding box center [242, 166] width 17 height 11
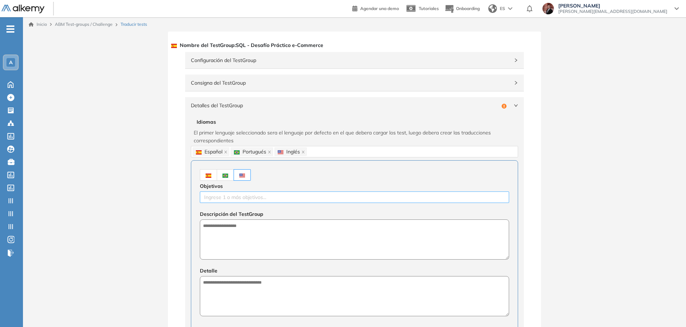
click at [251, 198] on div at bounding box center [354, 197] width 305 height 9
type input "***"
type input "*******"
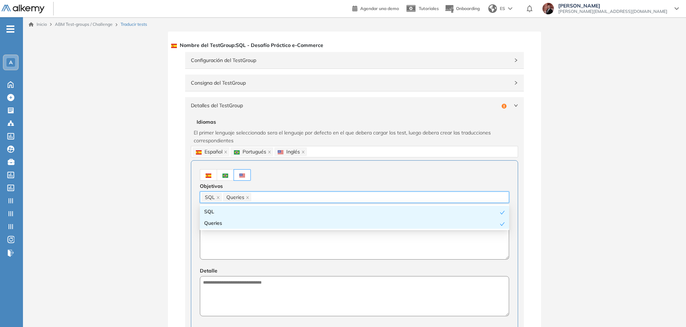
click at [224, 177] on img at bounding box center [225, 176] width 6 height 4
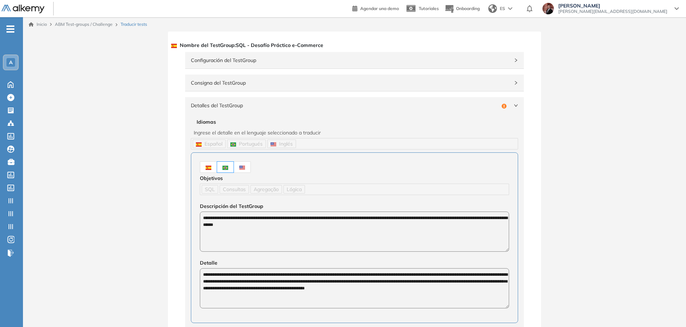
click at [242, 169] on img at bounding box center [242, 168] width 6 height 4
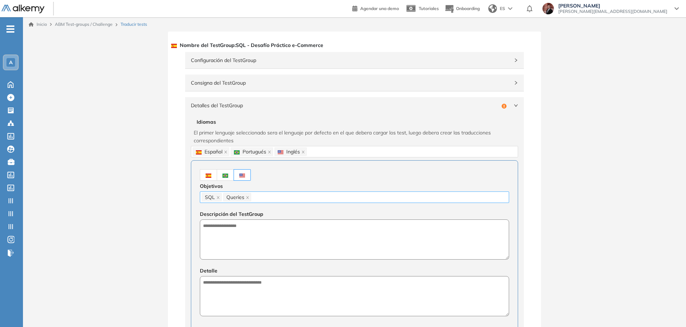
click at [283, 195] on div "SQL Queries" at bounding box center [354, 197] width 305 height 10
type input "*****"
type input "**********"
click at [224, 177] on img at bounding box center [225, 176] width 6 height 4
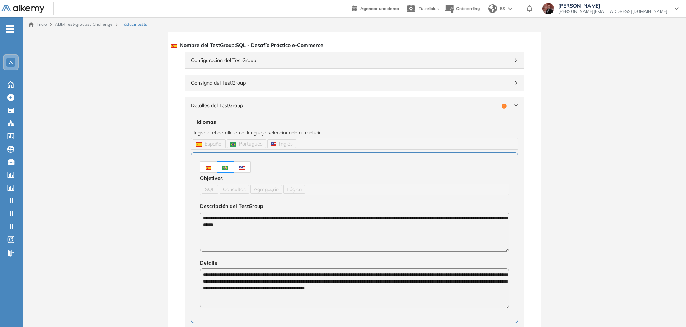
click at [208, 169] on img at bounding box center [208, 168] width 6 height 4
click at [191, 208] on div "**********" at bounding box center [354, 237] width 327 height 171
click at [243, 169] on img at bounding box center [242, 168] width 6 height 4
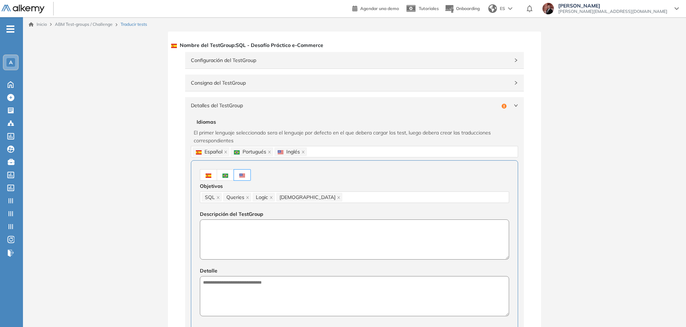
click at [254, 234] on textarea at bounding box center [354, 239] width 309 height 40
paste textarea "**********"
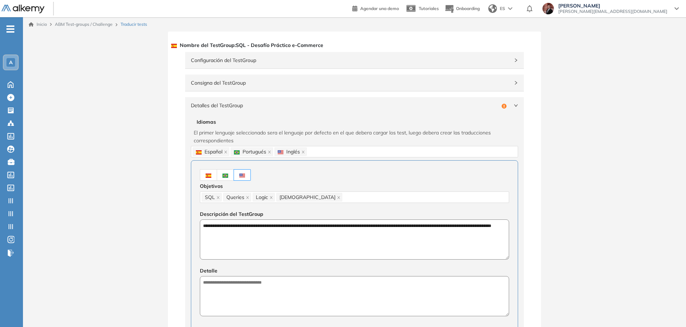
type textarea "**********"
click at [212, 176] on label at bounding box center [208, 174] width 17 height 11
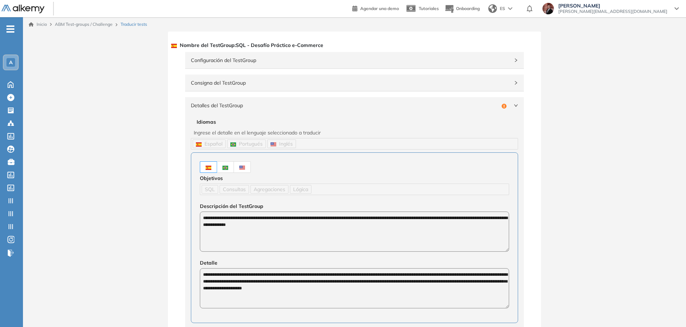
click at [188, 266] on div "**********" at bounding box center [354, 269] width 338 height 310
click at [247, 167] on label at bounding box center [242, 166] width 17 height 11
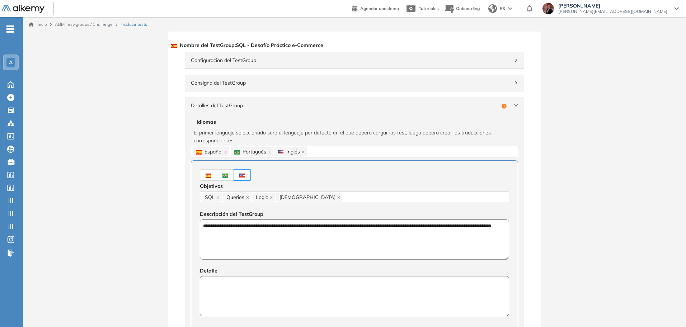
click at [300, 289] on textarea at bounding box center [354, 296] width 309 height 40
paste textarea "**********"
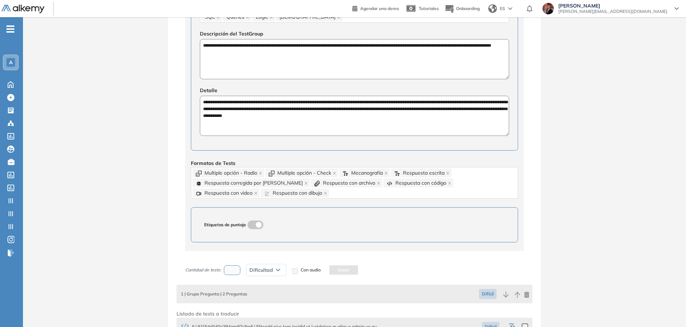
scroll to position [224, 0]
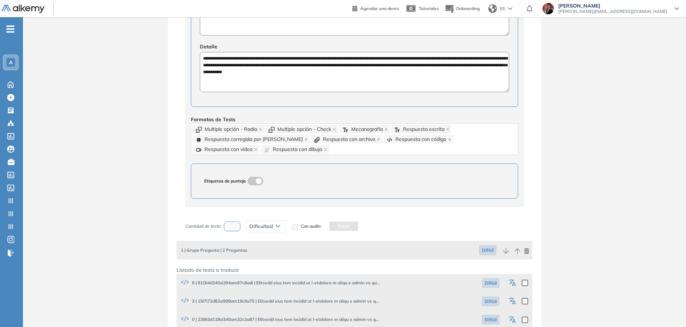
type textarea "**********"
click at [512, 280] on icon "button" at bounding box center [512, 283] width 9 height 9
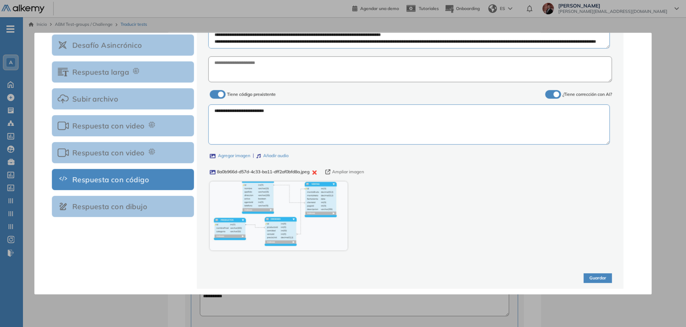
scroll to position [115, 0]
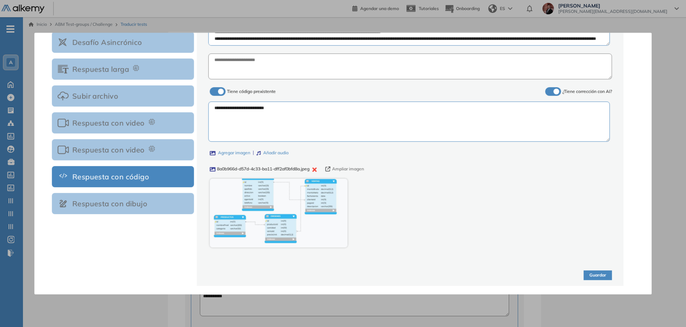
click at [316, 170] on icon "button" at bounding box center [314, 169] width 4 height 4
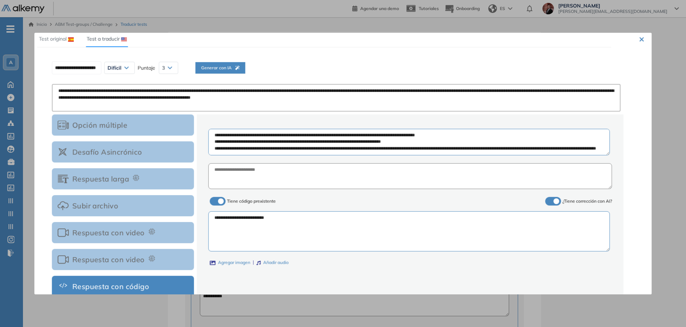
scroll to position [0, 0]
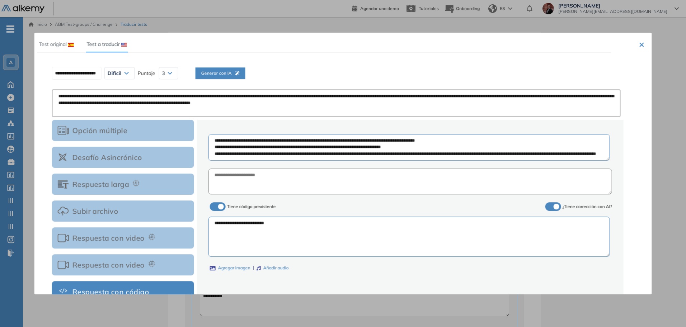
click at [237, 70] on span "Generar con IA" at bounding box center [220, 73] width 38 height 7
type input "**********"
type textarea "**********"
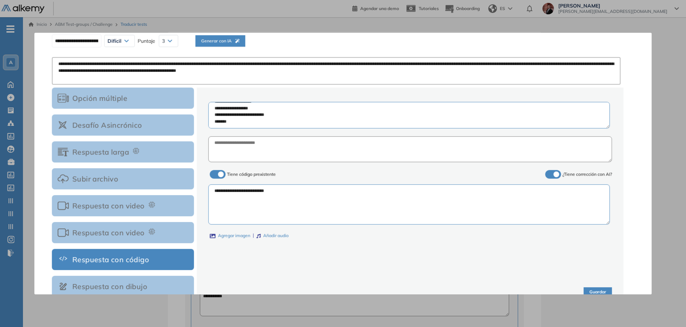
scroll to position [49, 0]
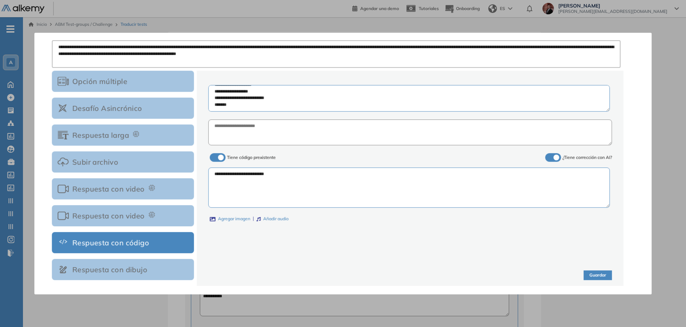
click at [244, 217] on label "Agregar imagen" at bounding box center [230, 218] width 41 height 7
click at [0, 0] on input "Agregar imagen" at bounding box center [0, 0] width 0 height 0
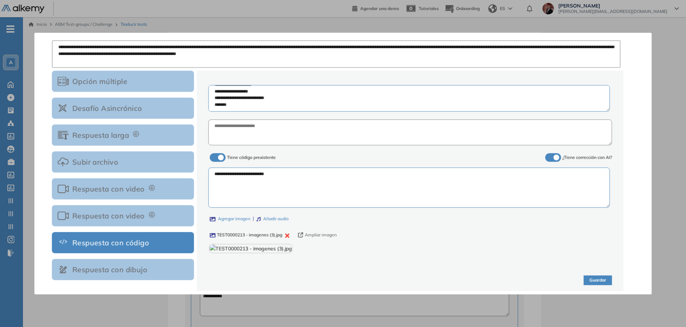
click at [308, 232] on button "Ampliar imagen" at bounding box center [317, 235] width 39 height 7
click at [286, 236] on icon "button" at bounding box center [287, 235] width 4 height 4
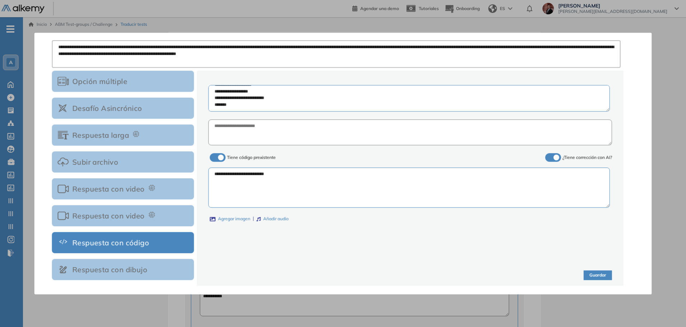
click at [242, 219] on label "Agregar imagen" at bounding box center [230, 218] width 41 height 7
click at [0, 0] on input "Agregar imagen" at bounding box center [0, 0] width 0 height 0
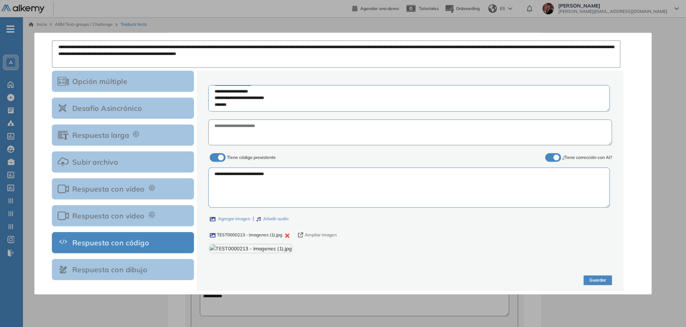
click at [319, 236] on button "Ampliar imagen" at bounding box center [317, 235] width 39 height 7
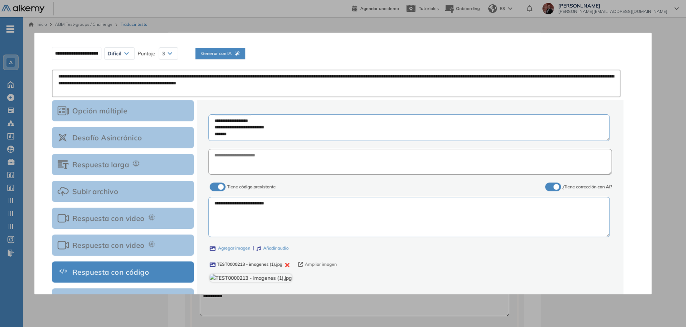
scroll to position [4, 0]
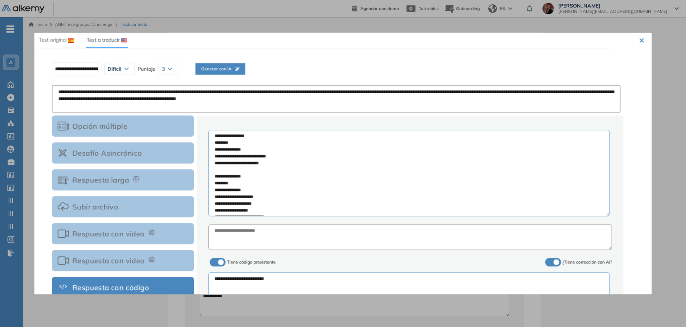
drag, startPoint x: 607, startPoint y: 154, endPoint x: 541, endPoint y: 265, distance: 129.0
click at [602, 280] on div "**********" at bounding box center [409, 245] width 403 height 242
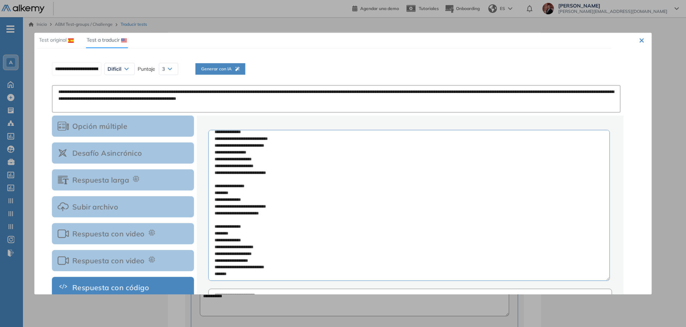
scroll to position [198, 0]
click at [236, 202] on textarea at bounding box center [408, 206] width 401 height 153
drag, startPoint x: 252, startPoint y: 152, endPoint x: 255, endPoint y: 149, distance: 3.9
click at [252, 152] on textarea at bounding box center [408, 206] width 401 height 153
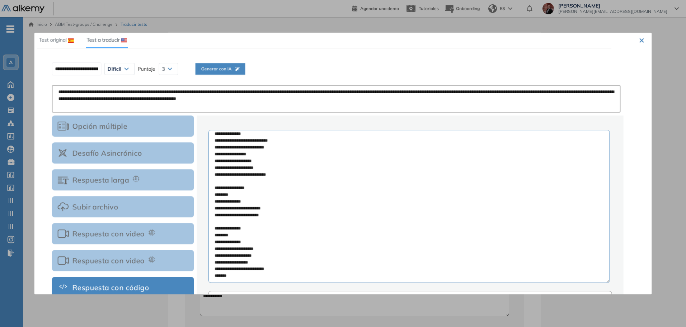
scroll to position [153, 0]
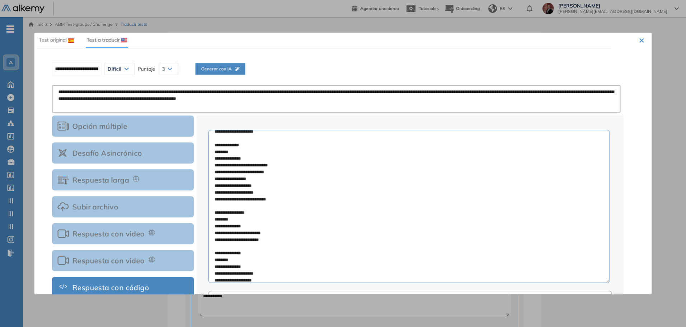
click at [236, 180] on textarea at bounding box center [408, 206] width 401 height 153
type textarea "**********"
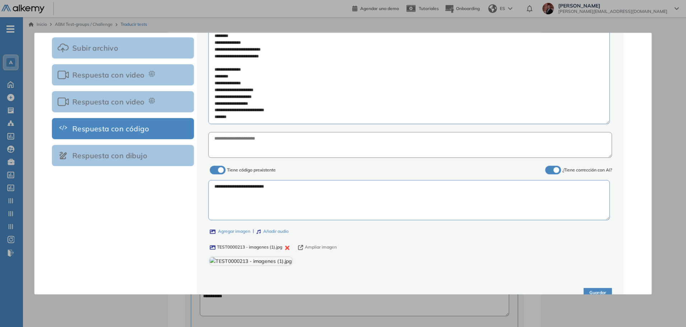
scroll to position [184, 0]
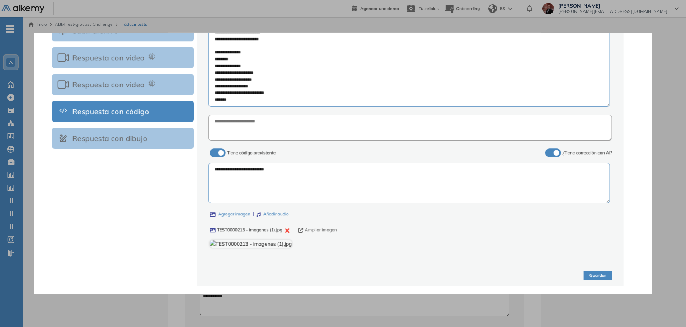
click at [287, 228] on icon "button" at bounding box center [287, 230] width 4 height 4
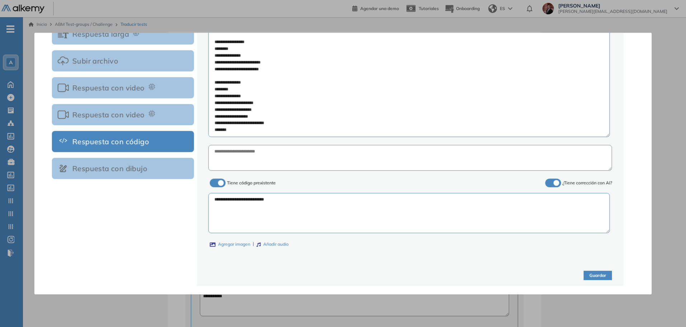
scroll to position [150, 0]
click at [235, 240] on div "**********" at bounding box center [409, 117] width 403 height 278
click at [237, 245] on label "Agregar imagen" at bounding box center [230, 244] width 41 height 7
click at [0, 0] on input "Agregar imagen" at bounding box center [0, 0] width 0 height 0
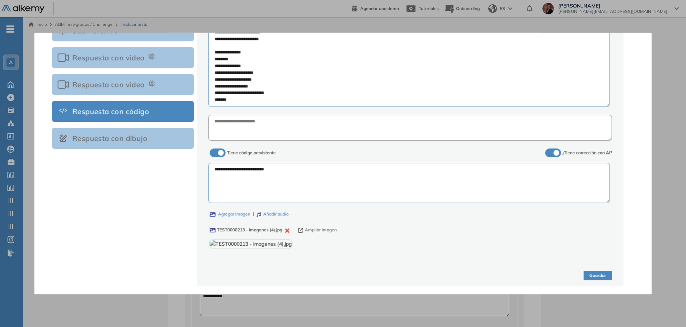
scroll to position [241, 0]
click at [596, 272] on button "Guardar" at bounding box center [597, 276] width 28 height 10
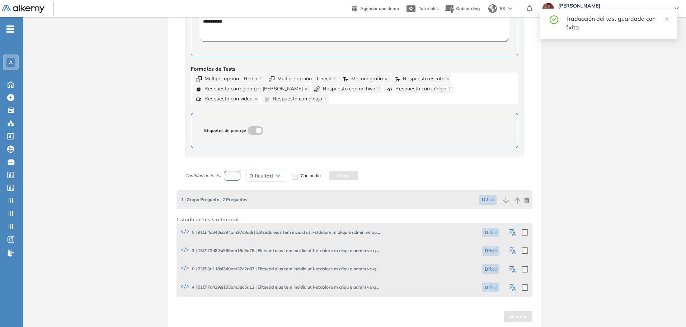
scroll to position [279, 0]
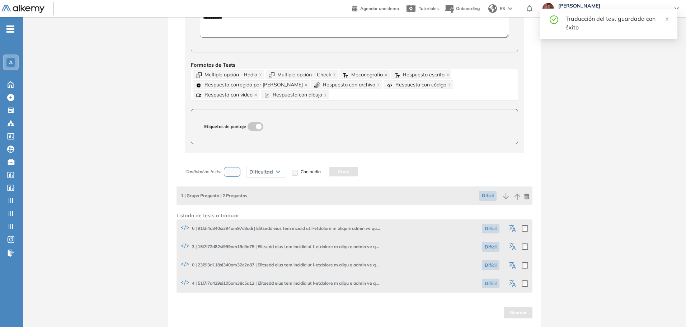
click at [514, 228] on icon "button" at bounding box center [514, 229] width 4 height 4
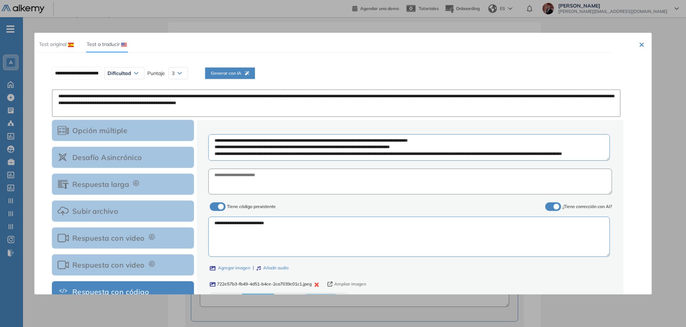
scroll to position [0, 0]
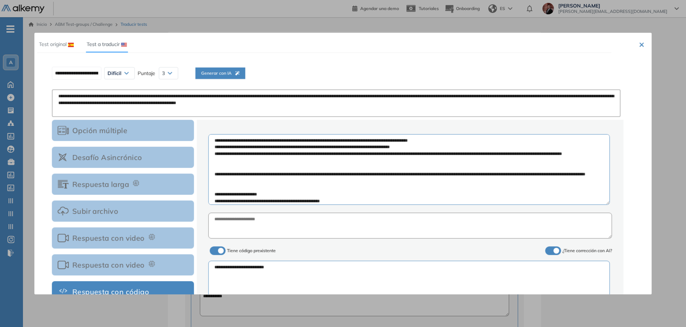
drag, startPoint x: 608, startPoint y: 159, endPoint x: 607, endPoint y: 269, distance: 109.7
click at [607, 269] on div "**********" at bounding box center [409, 271] width 403 height 287
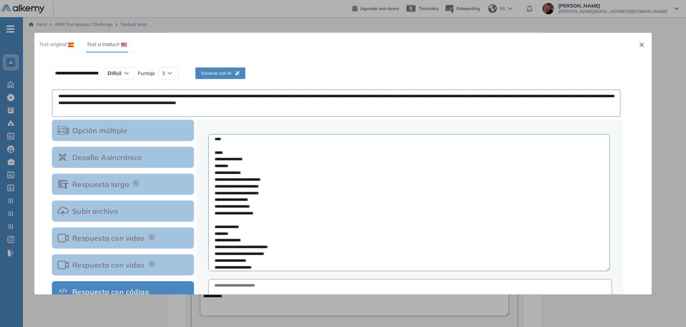
scroll to position [90, 0]
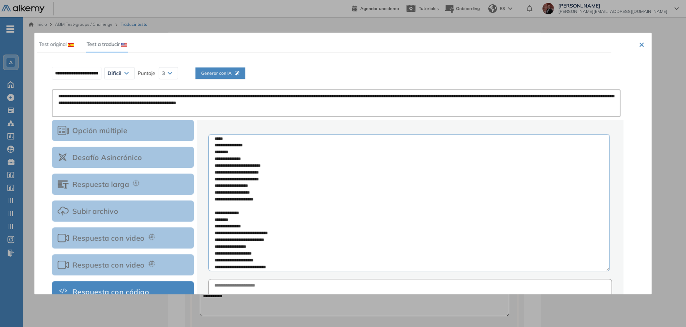
click at [245, 205] on textarea at bounding box center [408, 202] width 401 height 137
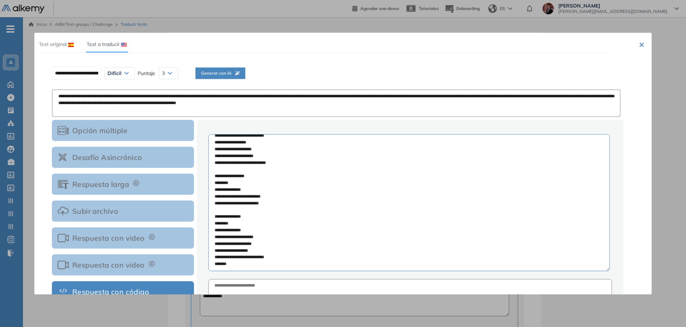
scroll to position [214, 0]
drag, startPoint x: 217, startPoint y: 153, endPoint x: 284, endPoint y: 257, distance: 123.0
click at [284, 257] on textarea at bounding box center [408, 202] width 401 height 137
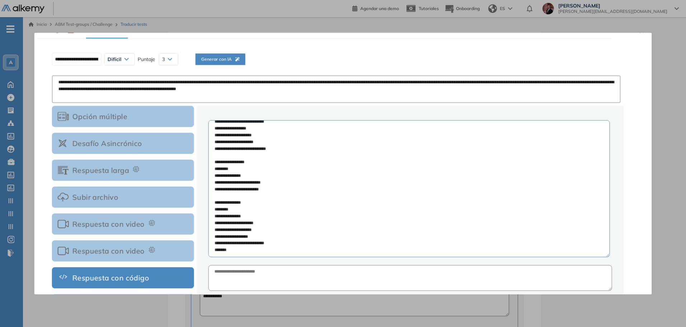
scroll to position [0, 0]
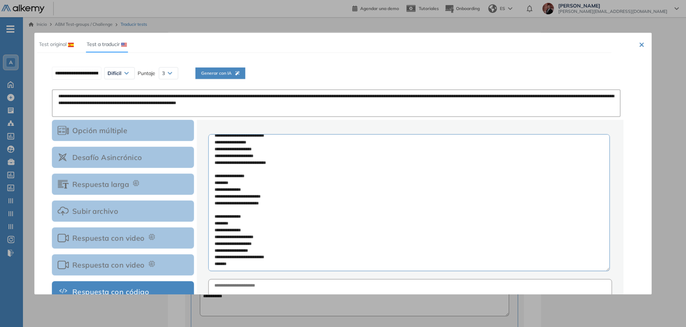
click at [639, 42] on button "×" at bounding box center [641, 44] width 6 height 9
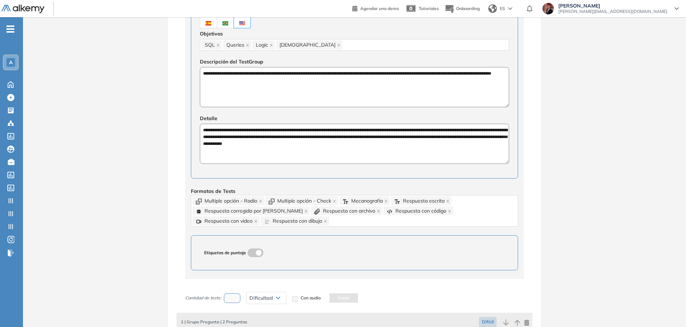
scroll to position [279, 0]
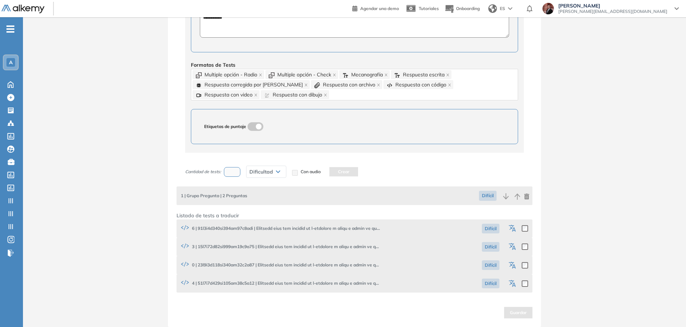
click at [511, 246] on icon "button" at bounding box center [510, 245] width 5 height 5
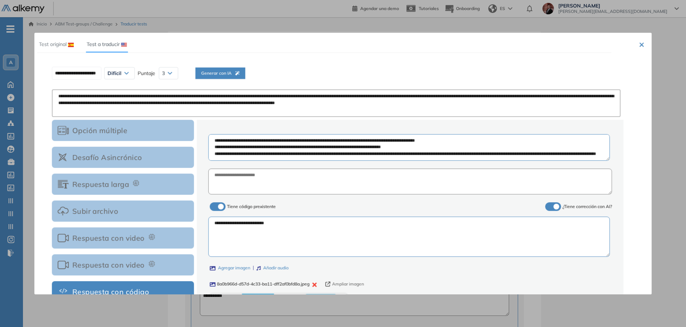
scroll to position [0, 0]
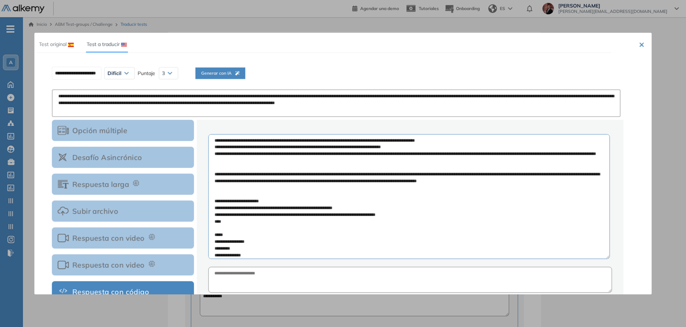
drag, startPoint x: 607, startPoint y: 160, endPoint x: 486, endPoint y: 234, distance: 141.8
click at [600, 281] on div "**********" at bounding box center [409, 298] width 403 height 341
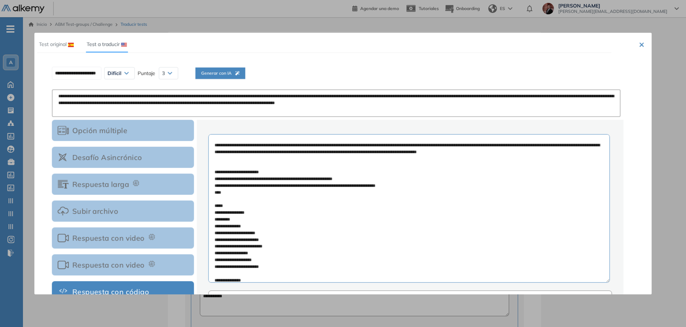
scroll to position [45, 0]
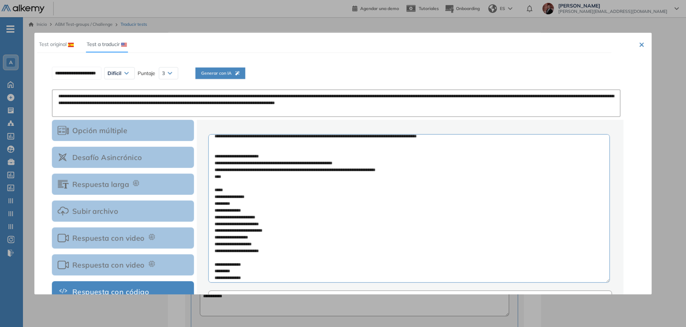
click at [243, 213] on textarea at bounding box center [408, 208] width 401 height 148
drag, startPoint x: 239, startPoint y: 200, endPoint x: 239, endPoint y: 195, distance: 4.3
click at [239, 200] on textarea at bounding box center [408, 208] width 401 height 148
click at [240, 192] on textarea at bounding box center [408, 208] width 401 height 148
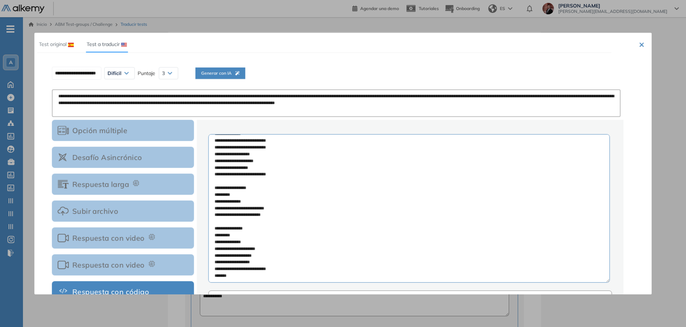
scroll to position [203, 0]
drag, startPoint x: 217, startPoint y: 198, endPoint x: 254, endPoint y: 264, distance: 75.0
click at [254, 264] on textarea at bounding box center [408, 208] width 401 height 148
paste textarea "**********"
click at [237, 269] on textarea at bounding box center [408, 208] width 401 height 148
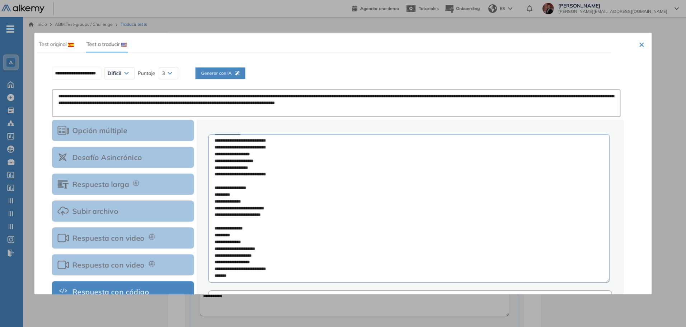
paste textarea "**********"
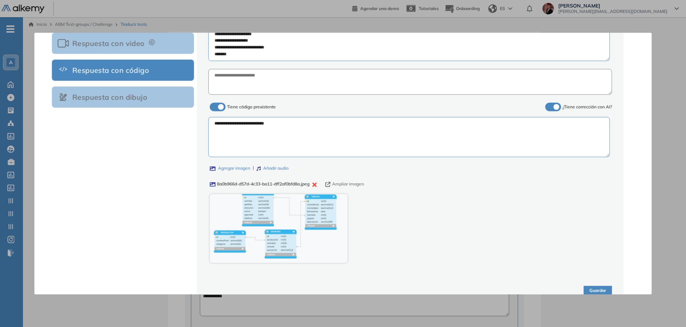
scroll to position [237, 0]
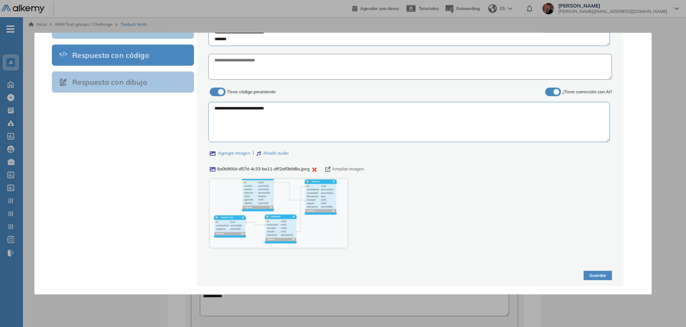
type textarea "**********"
click at [316, 169] on icon "button" at bounding box center [314, 169] width 4 height 4
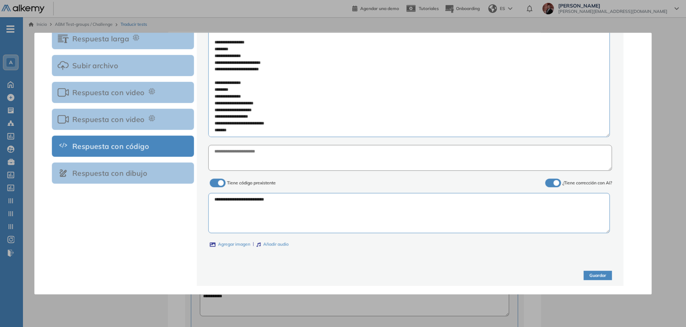
click at [232, 241] on label "Agregar imagen" at bounding box center [230, 244] width 41 height 7
click at [0, 0] on input "Agregar imagen" at bounding box center [0, 0] width 0 height 0
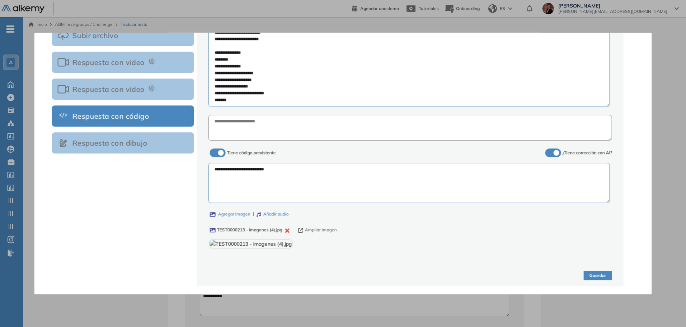
scroll to position [0, 0]
click at [601, 274] on button "Guardar" at bounding box center [597, 276] width 28 height 10
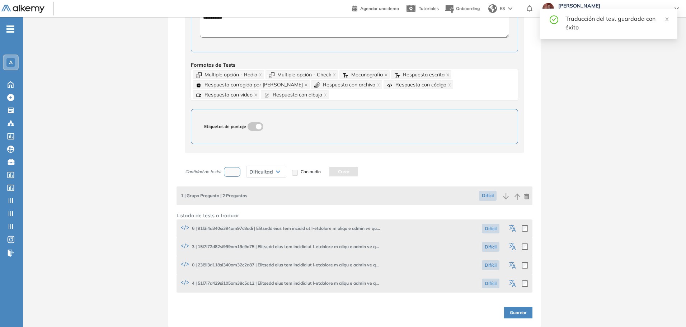
click at [512, 264] on icon "button" at bounding box center [510, 263] width 5 height 5
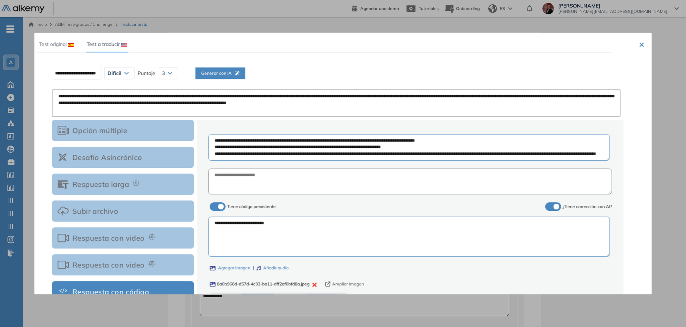
click at [605, 161] on div "**********" at bounding box center [409, 249] width 403 height 243
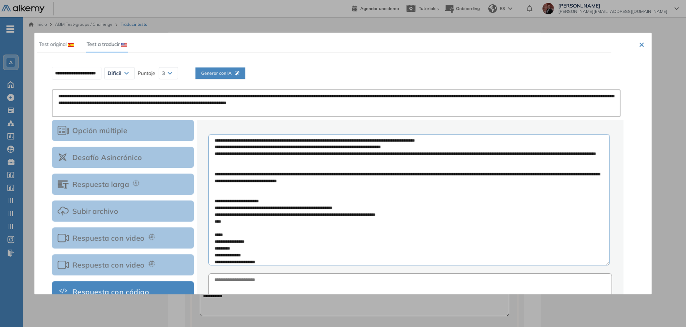
drag, startPoint x: 607, startPoint y: 160, endPoint x: 561, endPoint y: 255, distance: 105.8
click at [602, 264] on textarea at bounding box center [408, 199] width 401 height 131
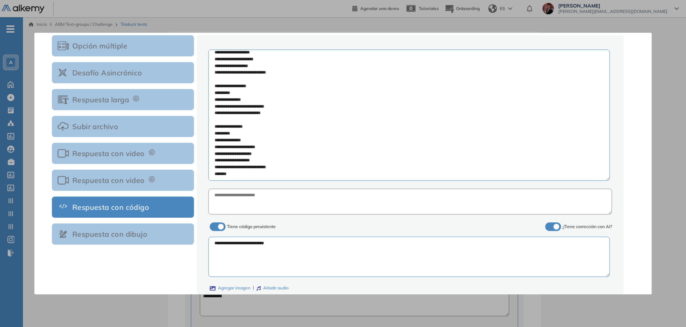
scroll to position [90, 0]
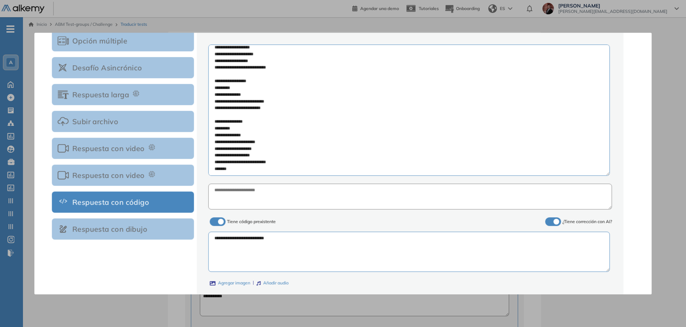
drag, startPoint x: 214, startPoint y: 151, endPoint x: 281, endPoint y: 163, distance: 68.9
click at [281, 163] on textarea at bounding box center [408, 109] width 401 height 131
paste textarea "**********"
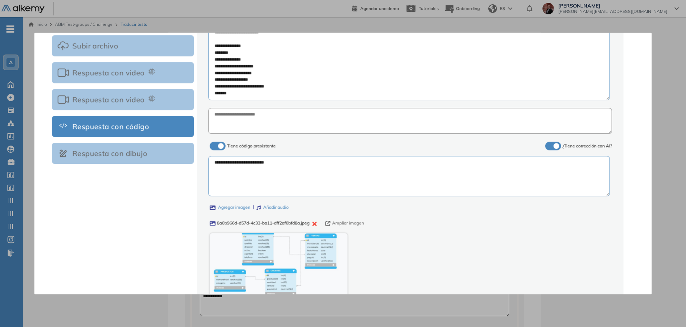
scroll to position [219, 0]
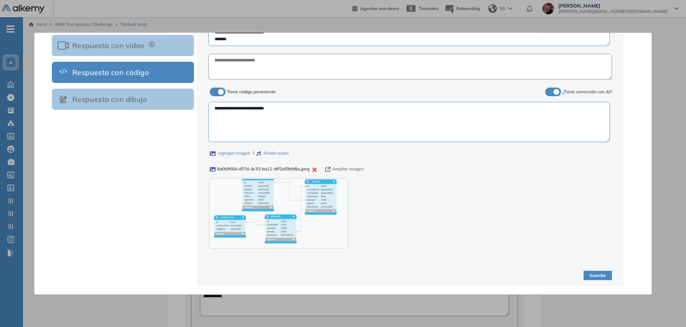
type textarea "**********"
click at [316, 171] on icon "button" at bounding box center [314, 169] width 4 height 4
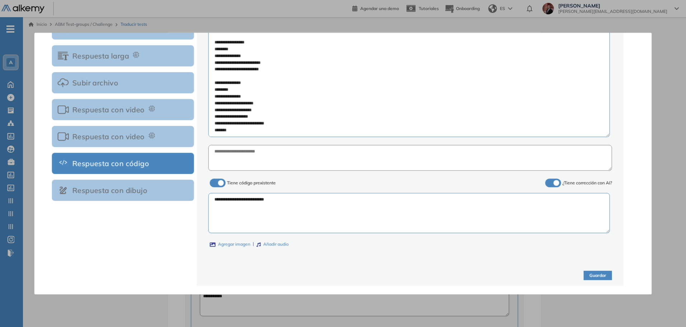
scroll to position [128, 0]
click at [236, 241] on label "Agregar imagen" at bounding box center [230, 244] width 41 height 7
click at [0, 0] on input "Agregar imagen" at bounding box center [0, 0] width 0 height 0
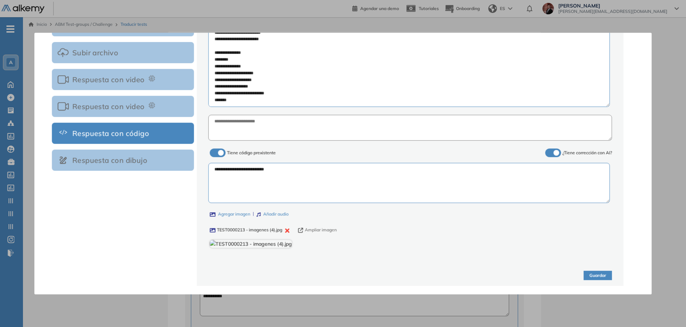
scroll to position [219, 0]
click at [592, 271] on button "Guardar" at bounding box center [597, 276] width 28 height 10
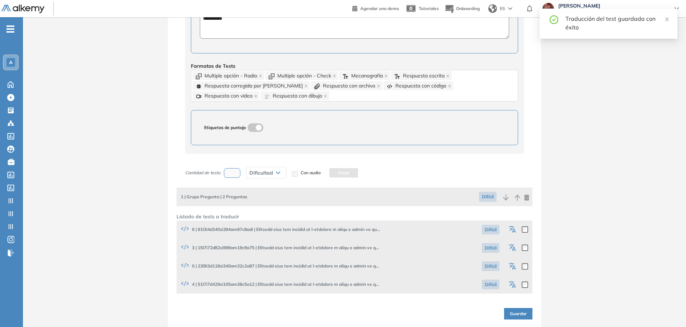
scroll to position [279, 0]
click at [511, 281] on icon "button" at bounding box center [510, 282] width 5 height 5
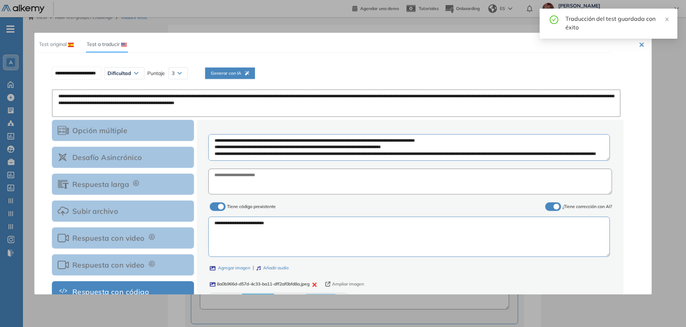
scroll to position [0, 0]
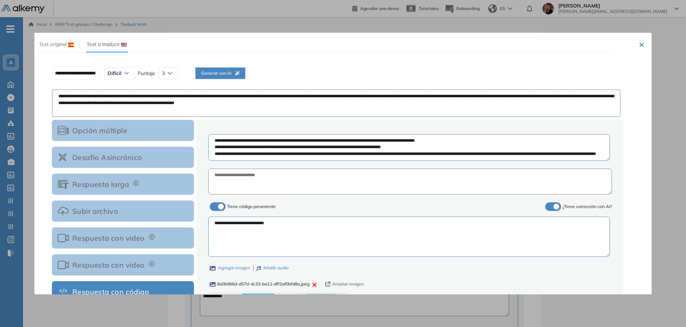
drag, startPoint x: 605, startPoint y: 161, endPoint x: 608, endPoint y: 170, distance: 9.4
click at [608, 170] on div "**********" at bounding box center [409, 249] width 403 height 243
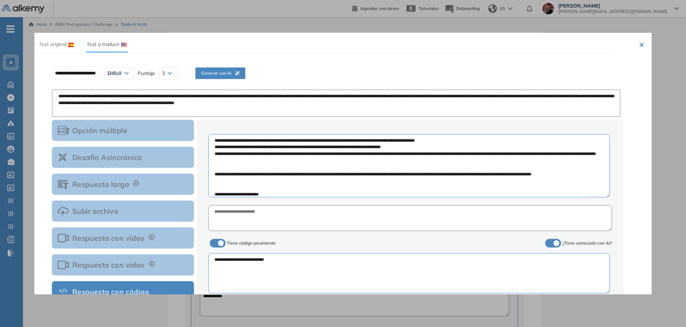
drag, startPoint x: 607, startPoint y: 158, endPoint x: 576, endPoint y: 236, distance: 84.0
click at [613, 246] on div "**********" at bounding box center [410, 279] width 426 height 318
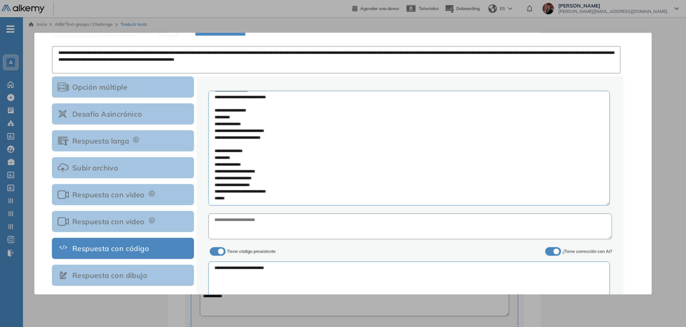
scroll to position [134, 0]
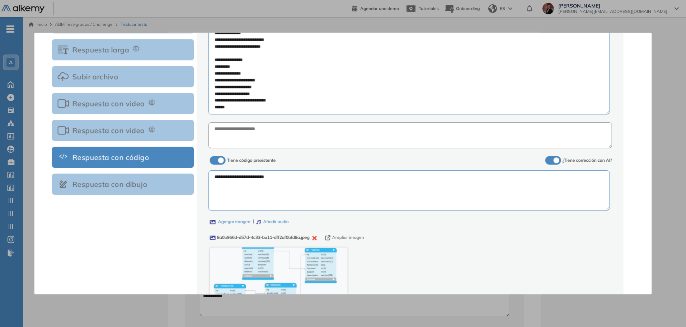
drag, startPoint x: 211, startPoint y: 146, endPoint x: 313, endPoint y: 109, distance: 108.9
click at [313, 109] on textarea at bounding box center [408, 57] width 401 height 115
paste textarea "**********"
type textarea "**********"
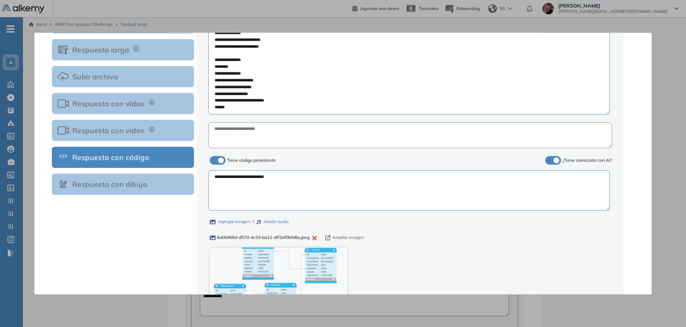
click at [316, 238] on icon "button" at bounding box center [314, 238] width 4 height 4
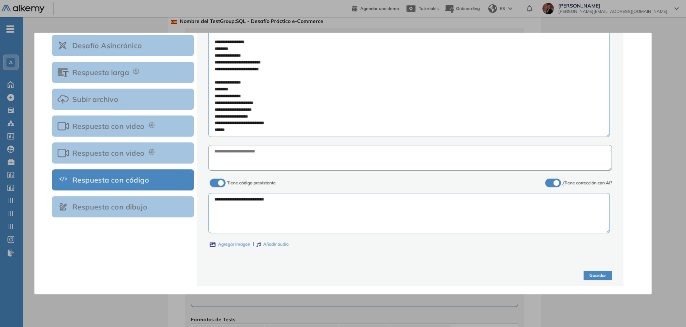
scroll to position [45, 0]
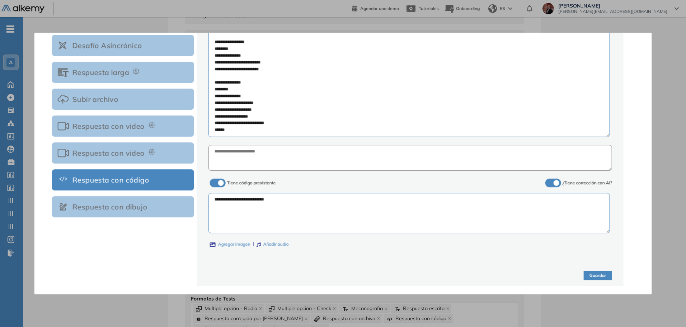
click at [242, 241] on label "Agregar imagen" at bounding box center [230, 244] width 41 height 7
click at [0, 0] on input "Agregar imagen" at bounding box center [0, 0] width 0 height 0
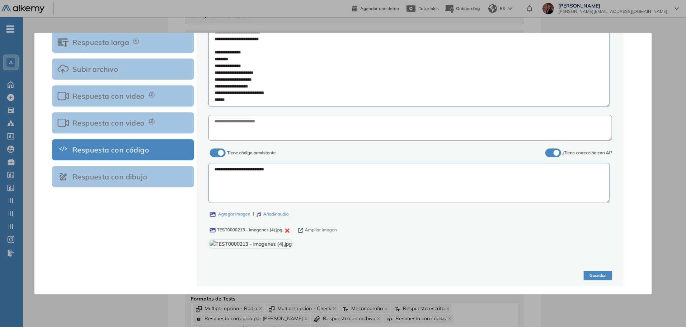
scroll to position [203, 0]
click at [604, 276] on button "Guardar" at bounding box center [597, 276] width 28 height 10
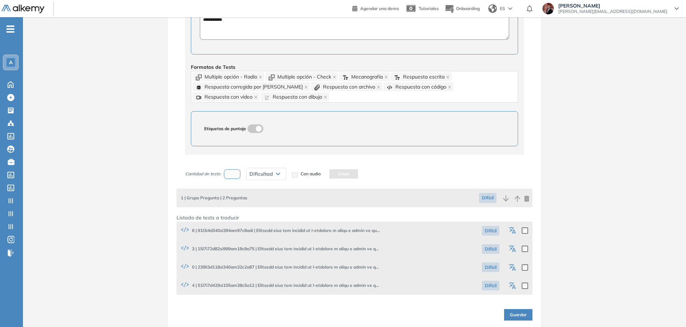
scroll to position [279, 0]
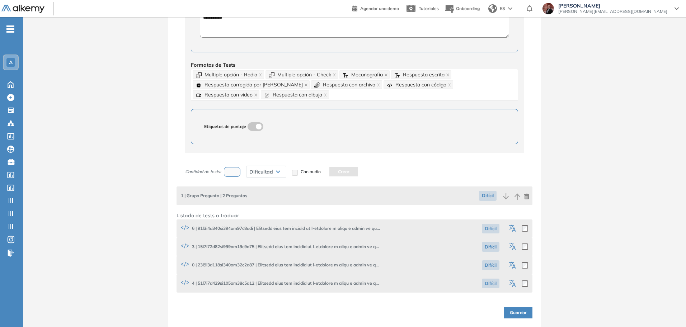
click at [508, 311] on button "Guardar" at bounding box center [518, 312] width 28 height 11
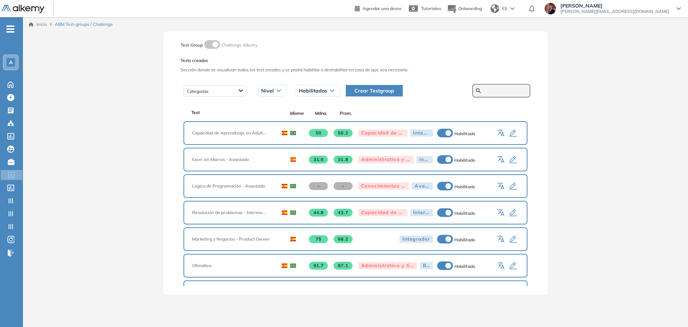
click at [501, 92] on input "text" at bounding box center [505, 90] width 43 height 6
type input "*******"
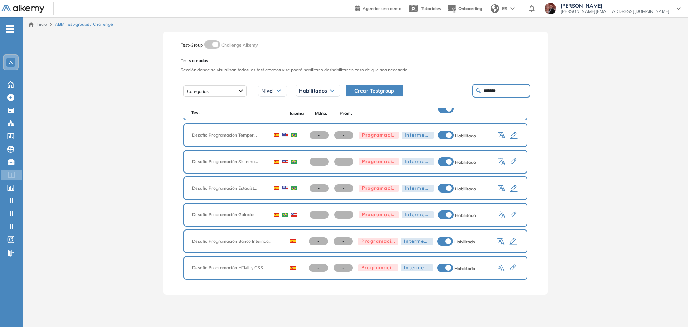
scroll to position [82, 0]
